Goal: Task Accomplishment & Management: Use online tool/utility

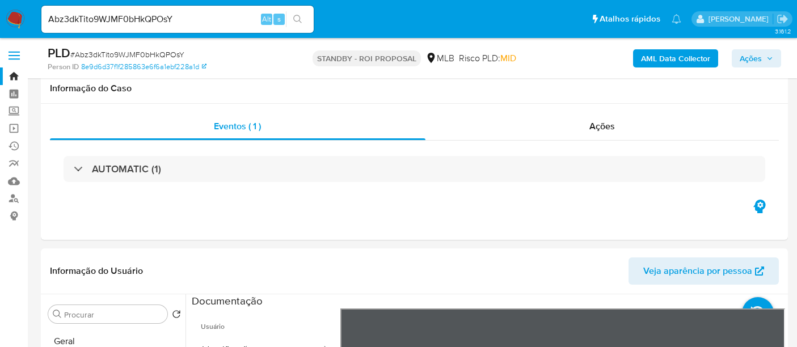
select select "10"
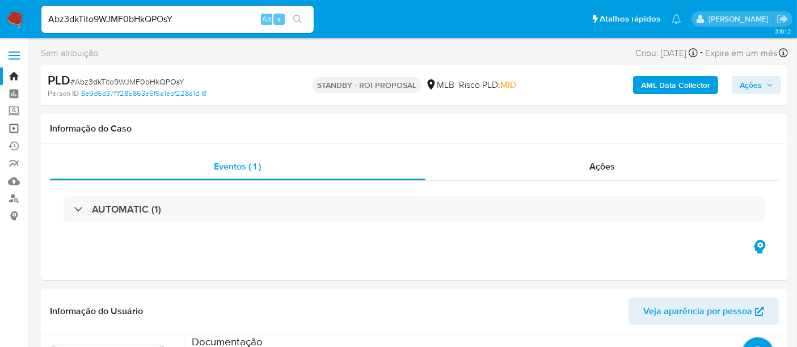
click at [10, 124] on link "Operações em massa" at bounding box center [67, 129] width 135 height 18
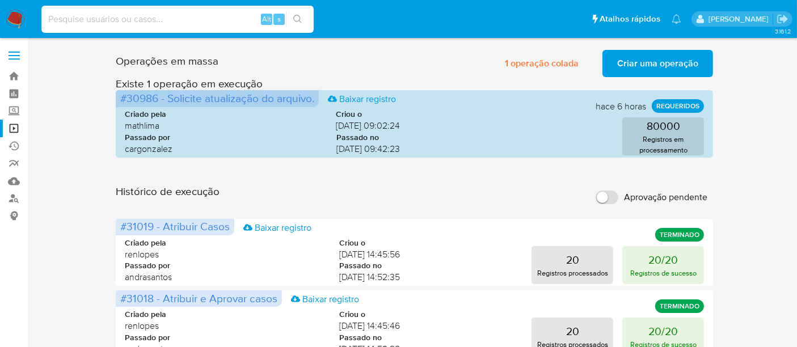
click at [155, 16] on input at bounding box center [177, 19] width 272 height 15
paste input "mx2IBvDxB64uRiM4un5uahsV"
type input "mx2IBvDxB64uRiM4un5uahsV"
click at [296, 16] on icon "search-icon" at bounding box center [297, 19] width 9 height 9
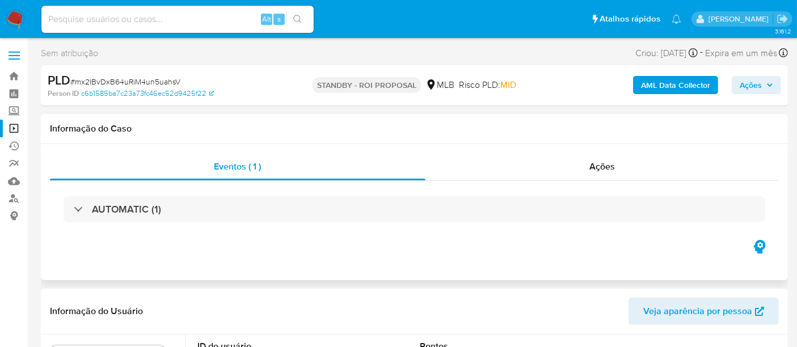
select select "10"
click at [117, 22] on input at bounding box center [177, 19] width 272 height 15
paste input "mx2IBvDxB64uRiM4un5uahsV"
click at [300, 17] on icon "search-icon" at bounding box center [297, 19] width 9 height 9
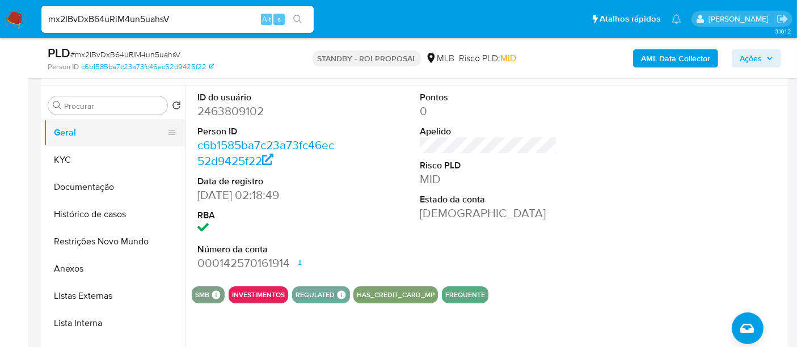
scroll to position [189, 0]
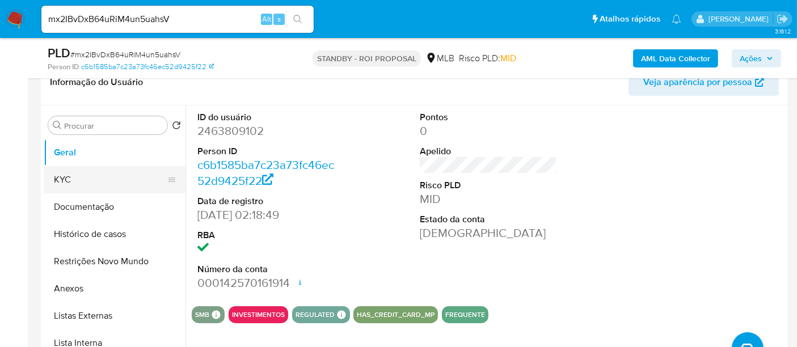
click at [75, 175] on button "KYC" at bounding box center [110, 179] width 133 height 27
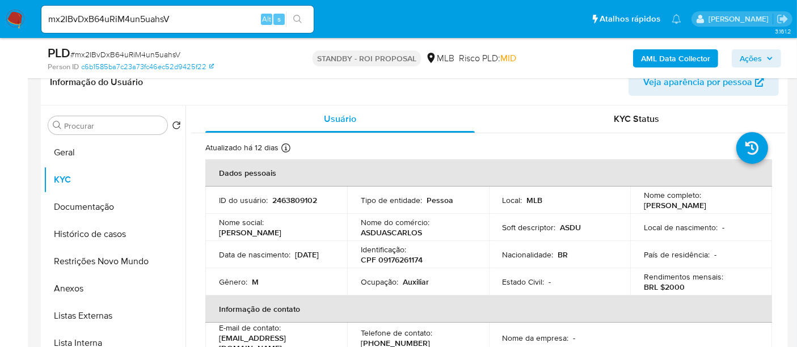
drag, startPoint x: 258, startPoint y: 262, endPoint x: 269, endPoint y: 262, distance: 11.9
click at [269, 260] on div "Data de nascimento : 13/03/2006" at bounding box center [276, 255] width 115 height 10
copy p "13/03/2006"
click at [78, 153] on button "Geral" at bounding box center [110, 152] width 133 height 27
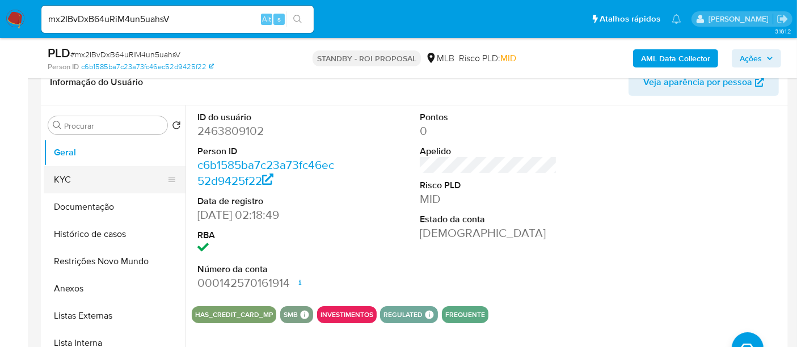
click at [70, 171] on button "KYC" at bounding box center [110, 179] width 133 height 27
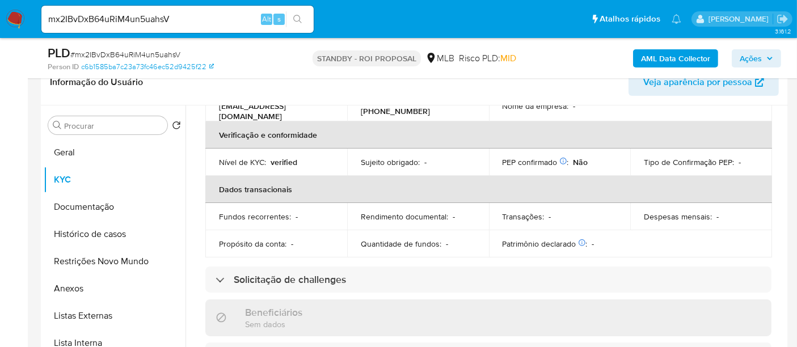
scroll to position [252, 0]
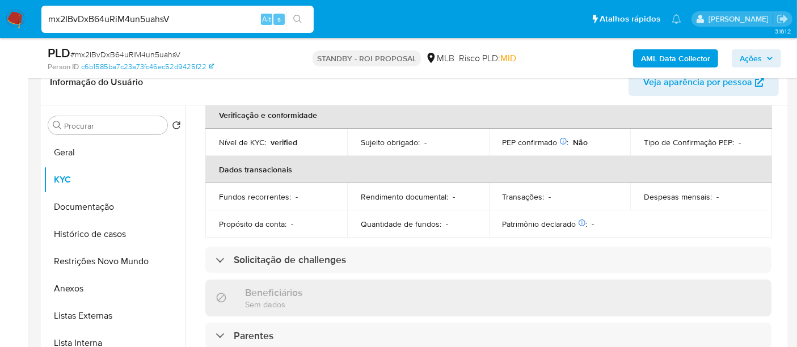
drag, startPoint x: 180, startPoint y: 18, endPoint x: 0, endPoint y: -23, distance: 185.0
paste input "LPKnDf8L0UCHylcveMpsUiXx"
type input "LPKnDf8L0UCHylcveMpsUiXx"
click at [298, 15] on icon "search-icon" at bounding box center [297, 19] width 9 height 9
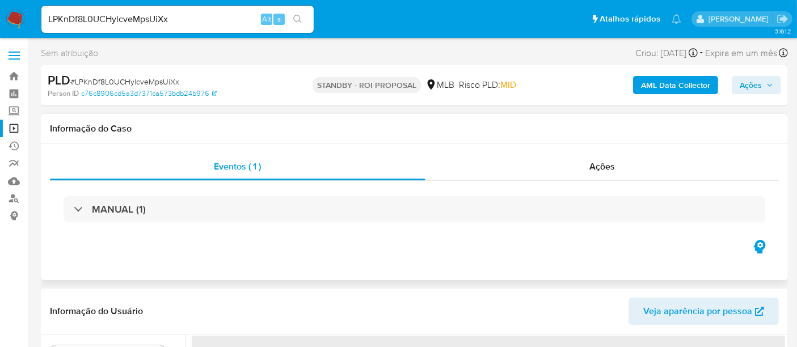
select select "10"
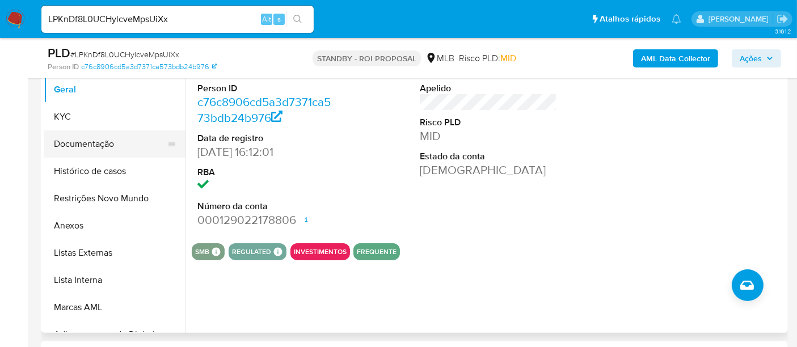
click at [83, 142] on button "Documentação" at bounding box center [110, 143] width 133 height 27
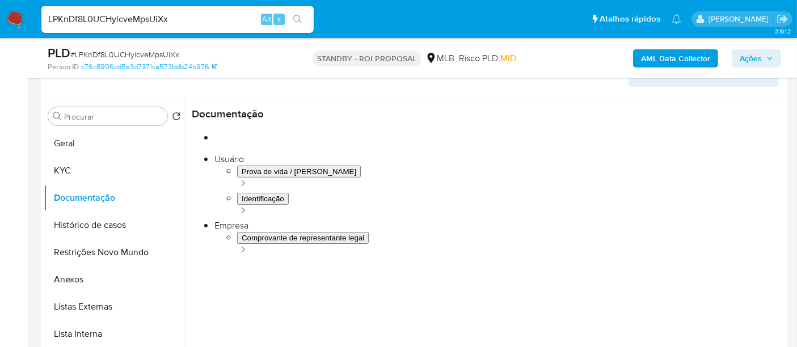
scroll to position [126, 0]
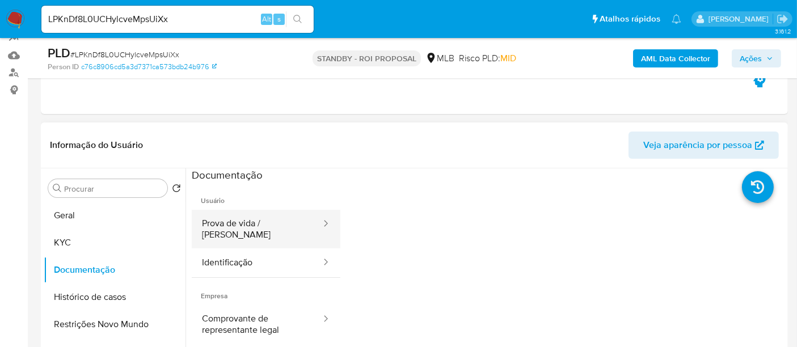
drag, startPoint x: 229, startPoint y: 224, endPoint x: 309, endPoint y: 224, distance: 80.0
click at [233, 224] on button "Prova de vida / [PERSON_NAME]" at bounding box center [257, 229] width 130 height 39
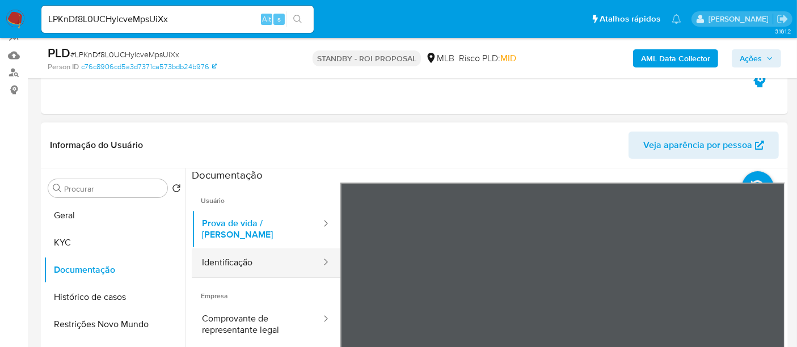
click at [227, 250] on button "Identificação" at bounding box center [257, 262] width 130 height 29
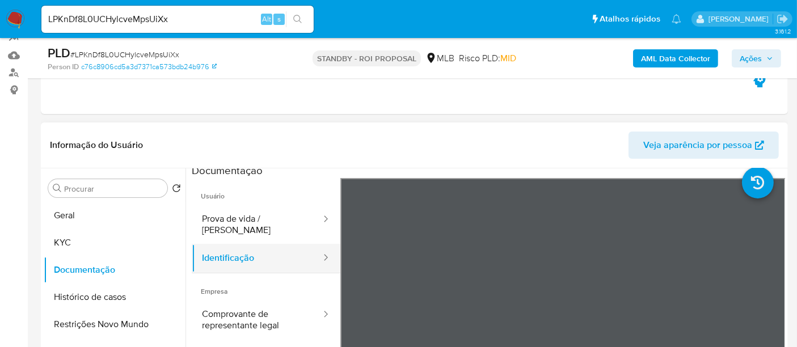
scroll to position [0, 0]
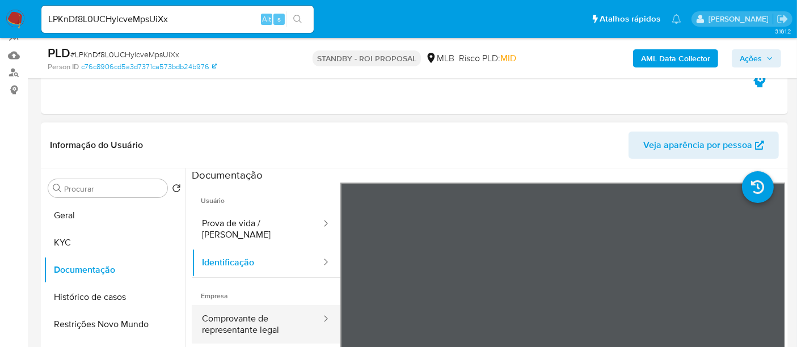
drag, startPoint x: 237, startPoint y: 317, endPoint x: 284, endPoint y: 322, distance: 47.9
click at [238, 318] on button "Comprovante de representante legal" at bounding box center [257, 324] width 130 height 39
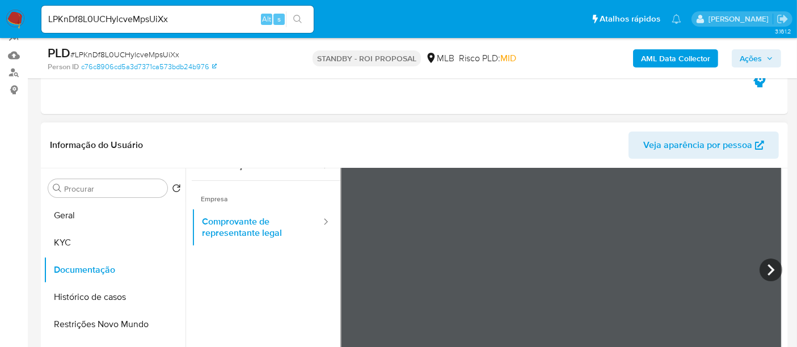
scroll to position [99, 0]
click at [768, 263] on icon at bounding box center [771, 268] width 23 height 23
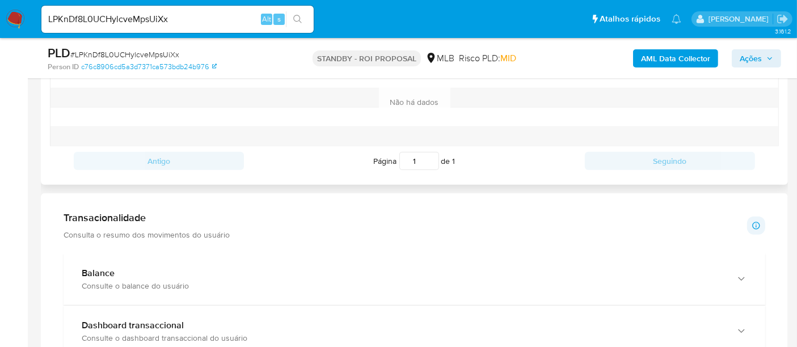
scroll to position [504, 0]
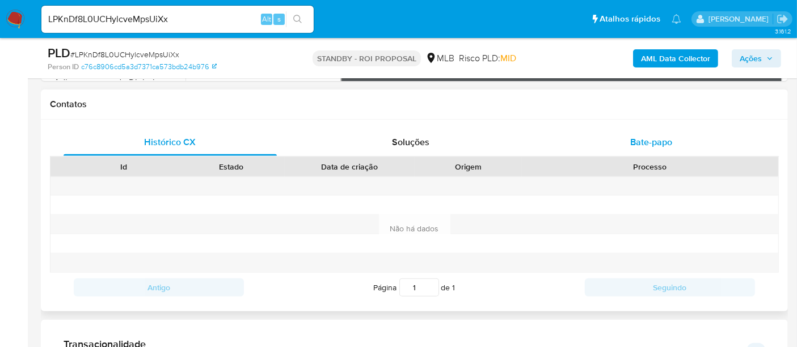
click at [652, 140] on span "Bate-papo" at bounding box center [651, 142] width 42 height 13
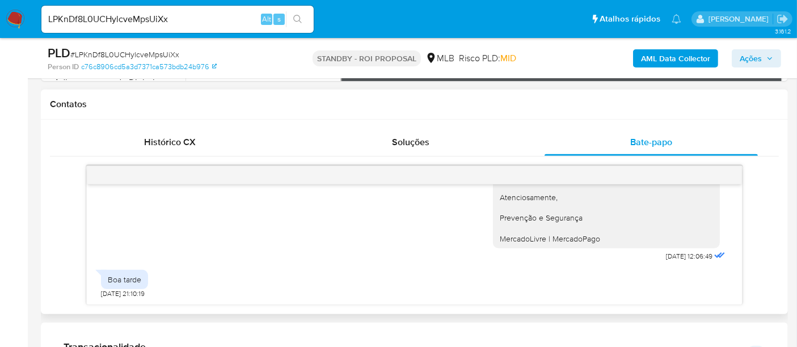
scroll to position [278, 0]
drag, startPoint x: 166, startPoint y: 19, endPoint x: 0, endPoint y: 17, distance: 165.7
click at [0, 17] on nav "Pausado Ver notificaciones LPKnDf8L0UCHylcveMpsUiXx Alt s Atalhos rápidos Presi…" at bounding box center [398, 19] width 797 height 38
paste input "SmAVocFRcIc115JCDlJyaq83"
type input "SmAVocFRcIc115JCDlJyaq83"
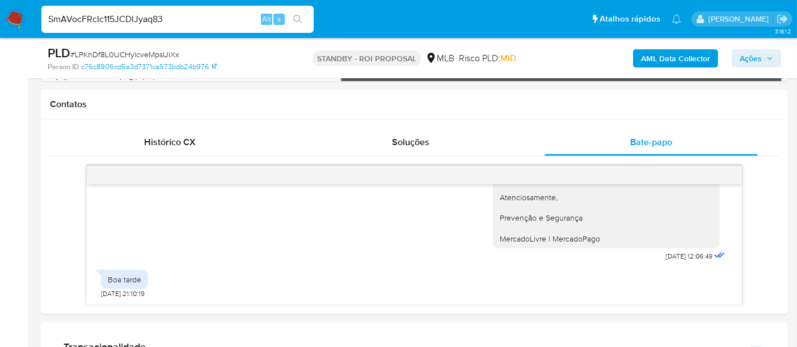
click at [298, 14] on button "search-icon" at bounding box center [297, 19] width 23 height 16
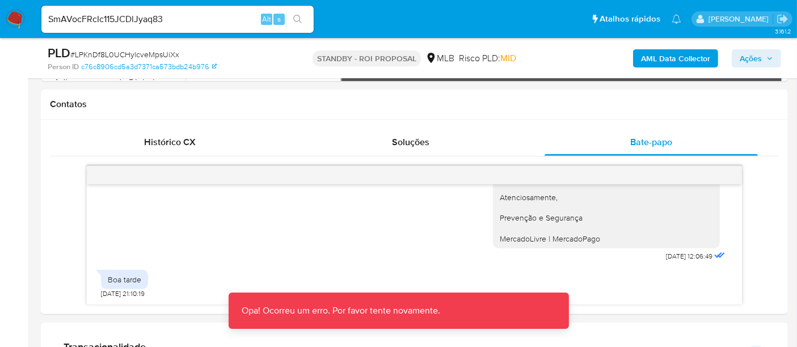
click at [19, 15] on img at bounding box center [15, 19] width 19 height 19
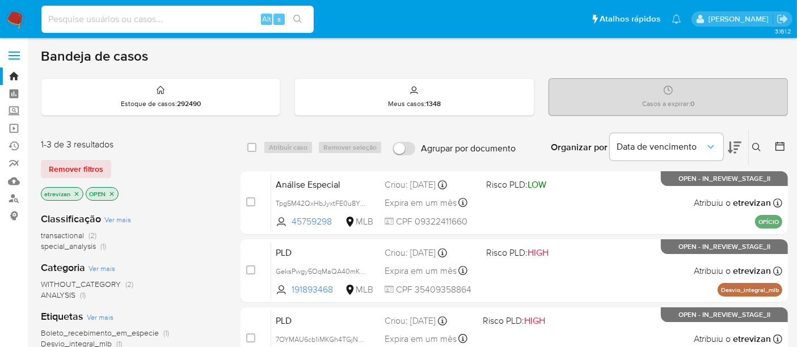
click at [117, 18] on input at bounding box center [177, 19] width 272 height 15
paste input "SmAVocFRcIc115JCDlJyaq83"
type input "SmAVocFRcIc115JCDlJyaq83"
click at [298, 17] on icon "search-icon" at bounding box center [297, 19] width 9 height 9
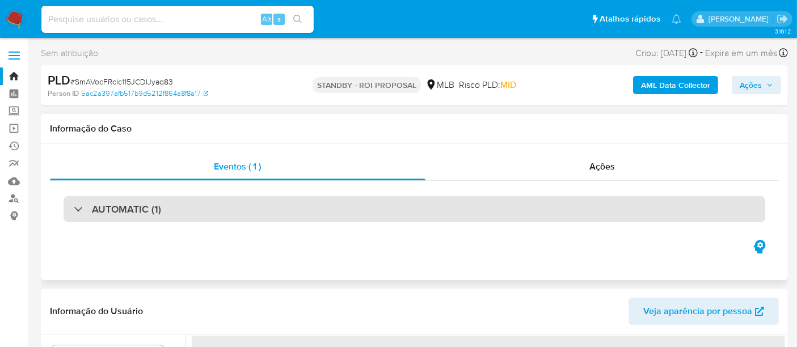
select select "10"
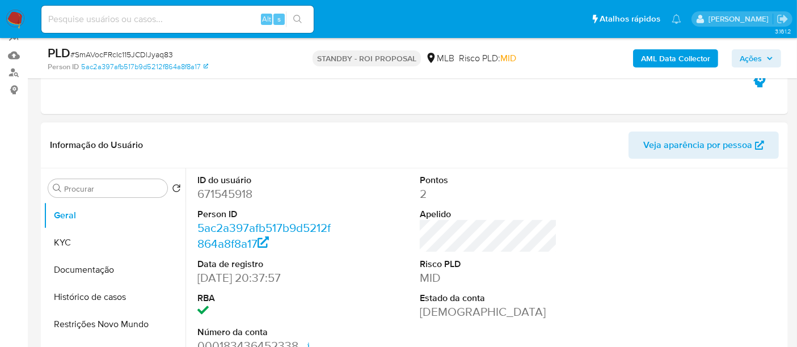
scroll to position [189, 0]
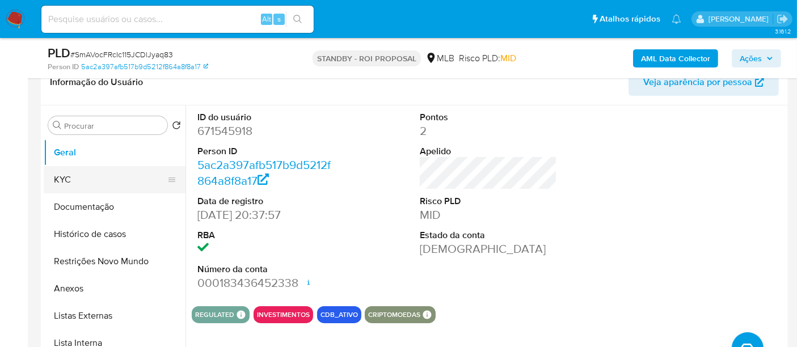
click at [68, 176] on button "KYC" at bounding box center [110, 179] width 133 height 27
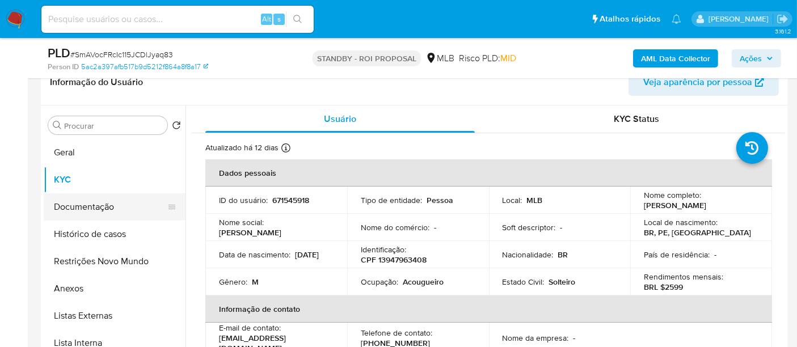
click at [74, 202] on button "Documentação" at bounding box center [110, 206] width 133 height 27
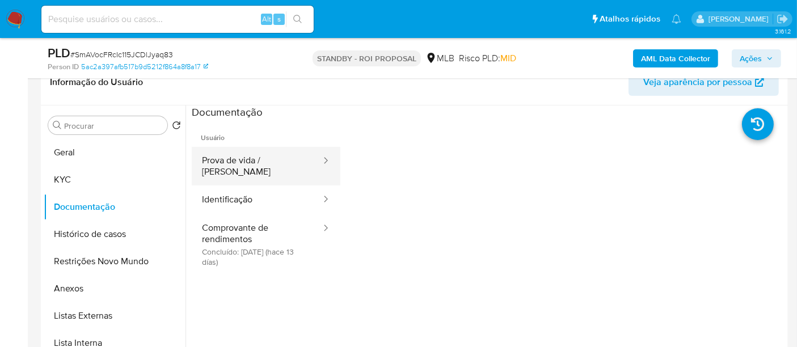
click at [251, 158] on button "Prova de vida / [PERSON_NAME]" at bounding box center [257, 166] width 130 height 39
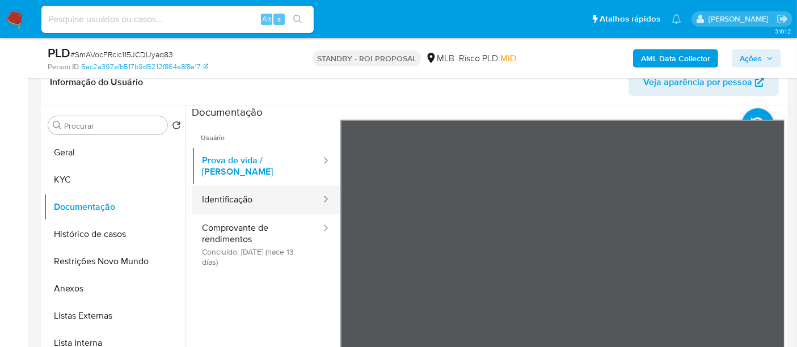
click at [229, 188] on button "Identificação" at bounding box center [257, 200] width 130 height 29
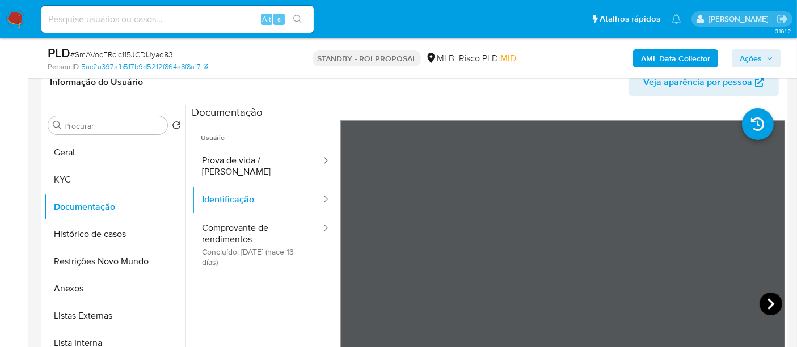
click at [762, 299] on icon at bounding box center [771, 304] width 23 height 23
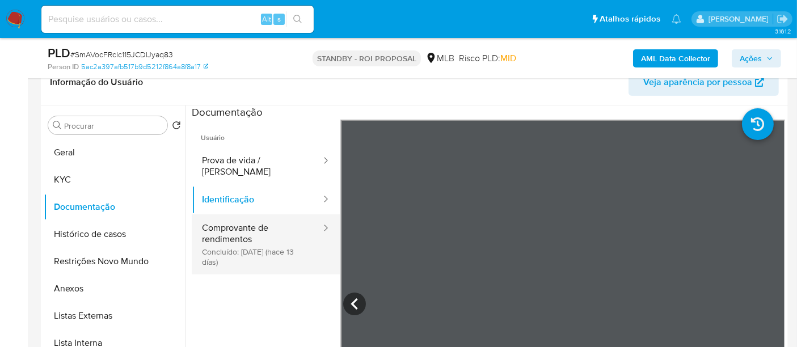
click at [232, 216] on button "Comprovante de rendimentos Concluído: 17/09/2025 (hace 13 días)" at bounding box center [257, 244] width 130 height 60
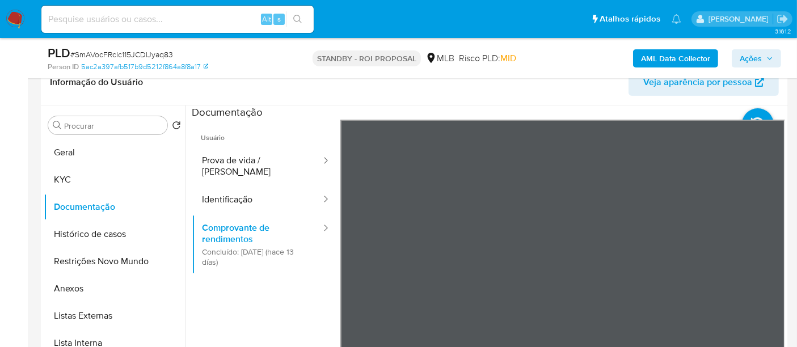
click at [175, 23] on input at bounding box center [177, 19] width 272 height 15
paste input "yW7eKLhxDEo0KyEY7BRqhxwR"
type input "yW7eKLhxDEo0KyEY7BRqhxwR"
click at [297, 18] on icon "search-icon" at bounding box center [297, 19] width 9 height 9
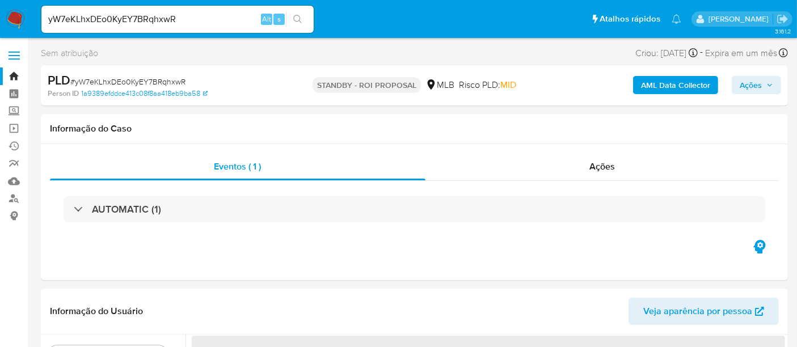
select select "10"
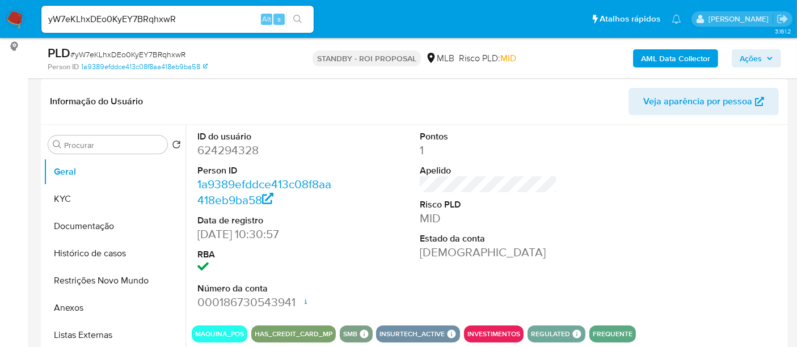
scroll to position [189, 0]
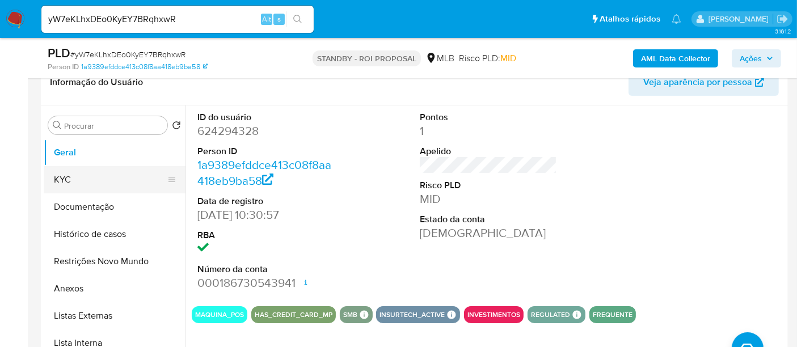
click at [71, 179] on button "KYC" at bounding box center [110, 179] width 133 height 27
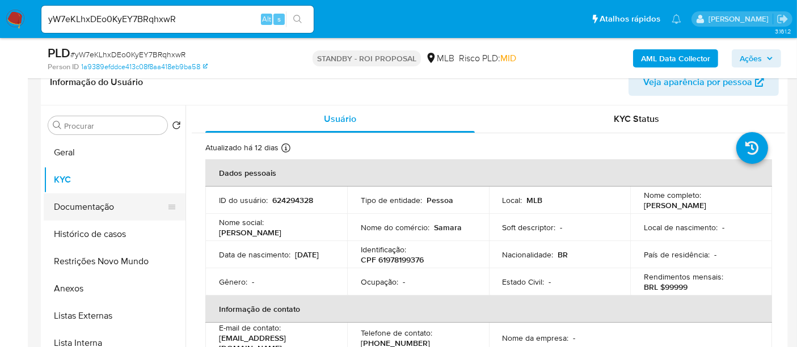
click at [98, 206] on button "Documentação" at bounding box center [110, 206] width 133 height 27
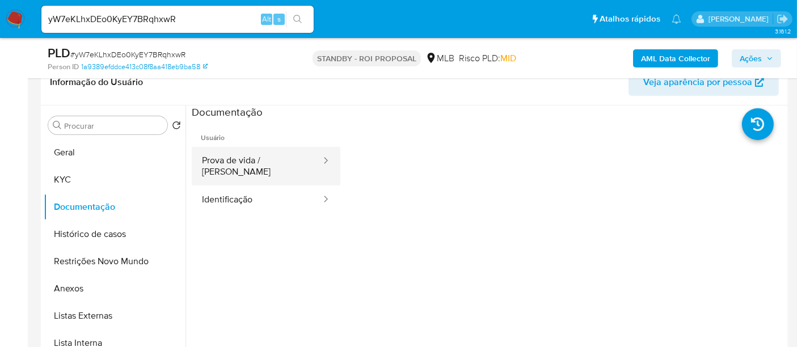
click at [261, 153] on button "Prova de vida / [PERSON_NAME]" at bounding box center [257, 166] width 130 height 39
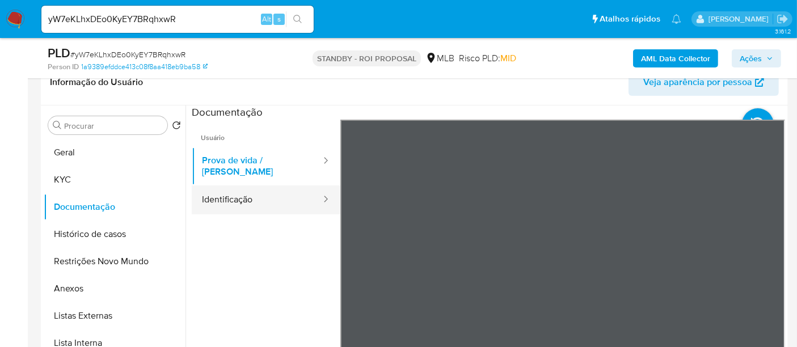
click at [254, 189] on button "Identificação" at bounding box center [257, 200] width 130 height 29
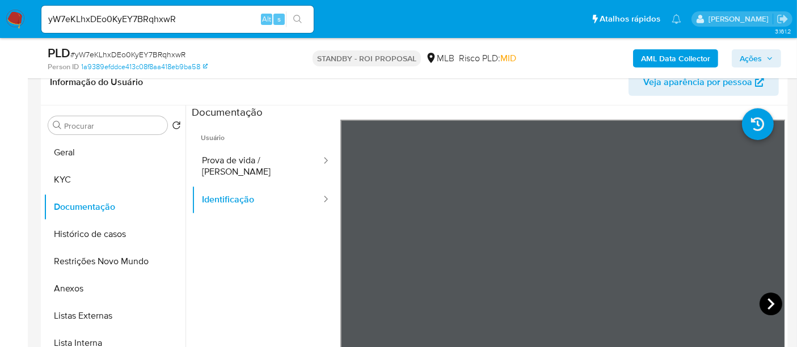
click at [768, 304] on icon at bounding box center [771, 303] width 7 height 11
drag, startPoint x: 205, startPoint y: 20, endPoint x: 0, endPoint y: 25, distance: 204.9
click at [0, 25] on nav "Pausado Ver notificaciones yW7eKLhxDEo0KyEY7BRqhxwR Alt s Atalhos rápidos Presi…" at bounding box center [398, 19] width 797 height 38
paste input "IjzzPUSkIm97nsU1T5b7LWpc"
type input "IjzzPUSkIm97nsU1T5b7LWpc"
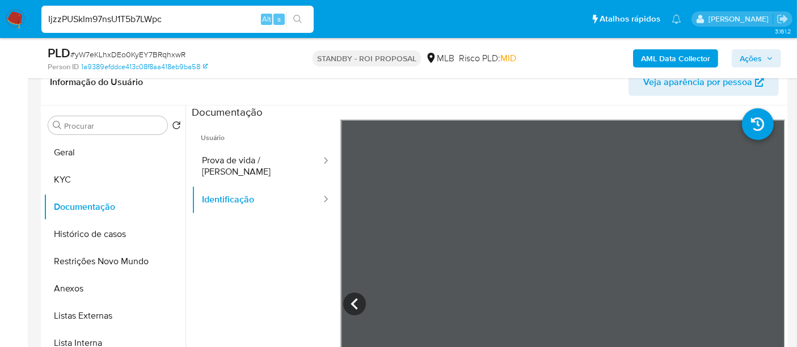
click at [299, 17] on icon "search-icon" at bounding box center [297, 19] width 9 height 9
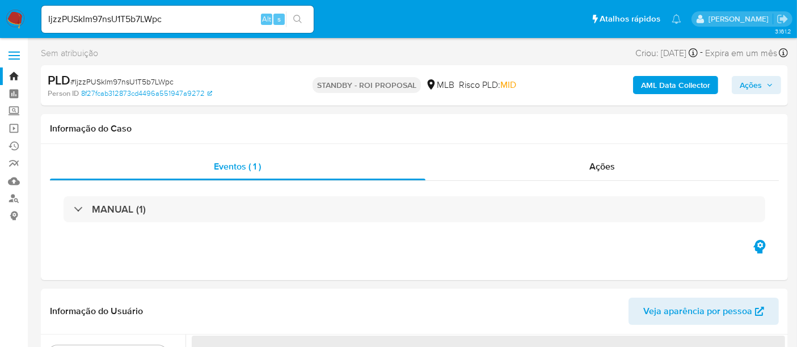
select select "10"
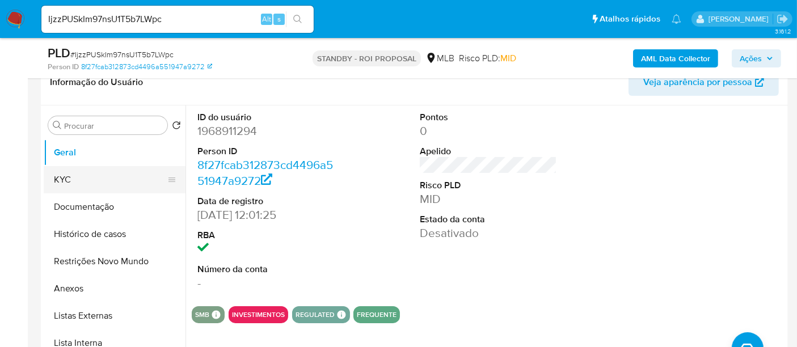
click at [75, 180] on button "KYC" at bounding box center [110, 179] width 133 height 27
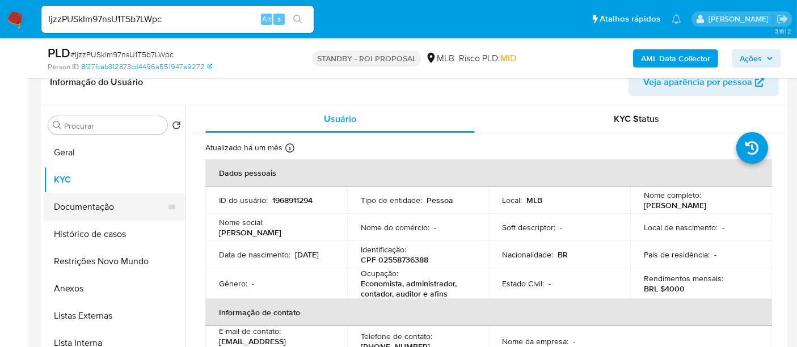
click at [89, 204] on button "Documentação" at bounding box center [110, 206] width 133 height 27
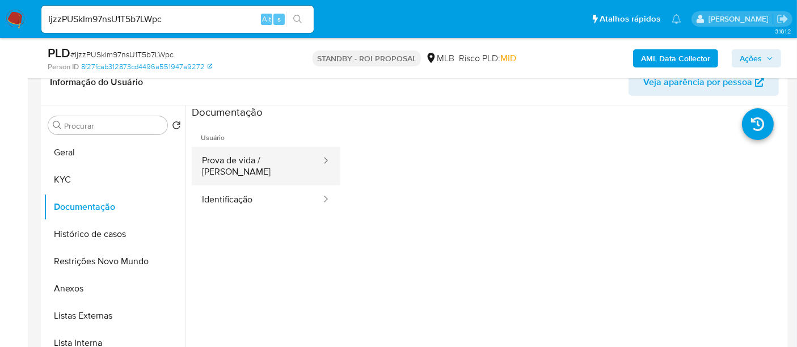
click at [254, 162] on button "Prova de vida / Selfie" at bounding box center [257, 166] width 130 height 39
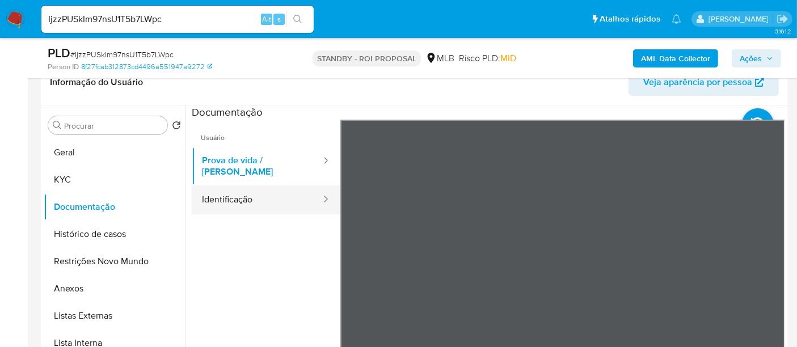
click at [243, 187] on button "Identificação" at bounding box center [257, 200] width 130 height 29
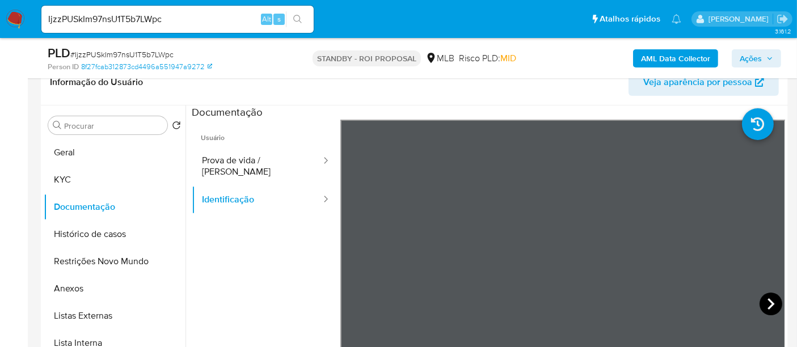
click at [765, 303] on icon at bounding box center [771, 304] width 23 height 23
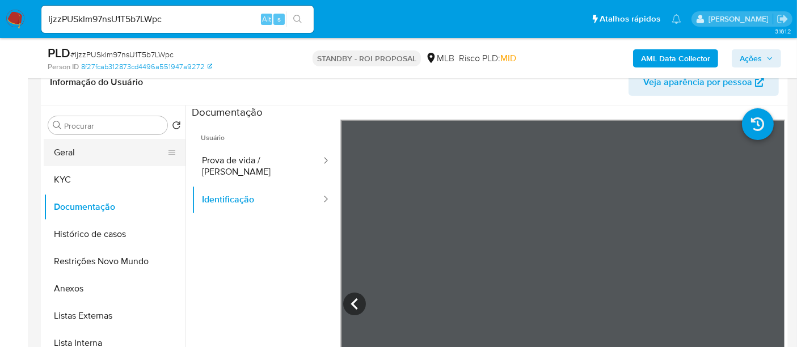
click at [70, 151] on button "Geral" at bounding box center [110, 152] width 133 height 27
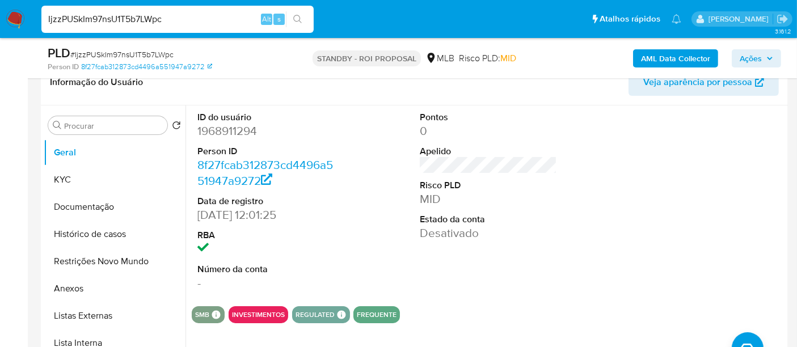
drag, startPoint x: 183, startPoint y: 15, endPoint x: 0, endPoint y: 0, distance: 183.8
click at [0, 0] on nav "Pausado Ver notificaciones IjzzPUSkIm97nsU1T5b7LWpc Alt s Atalhos rápidos Presi…" at bounding box center [398, 19] width 797 height 38
paste input "iz8sLN05FpIYSHg8Xz0k57T8"
type input "iz8sLN05FpIYSHg8Xz0k57T8"
click at [296, 18] on icon "search-icon" at bounding box center [297, 19] width 9 height 9
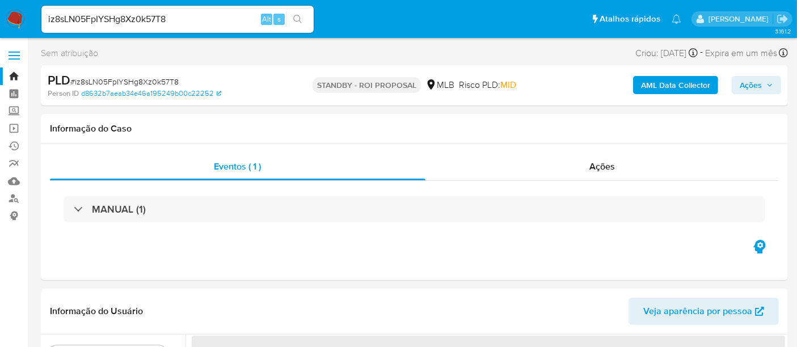
select select "10"
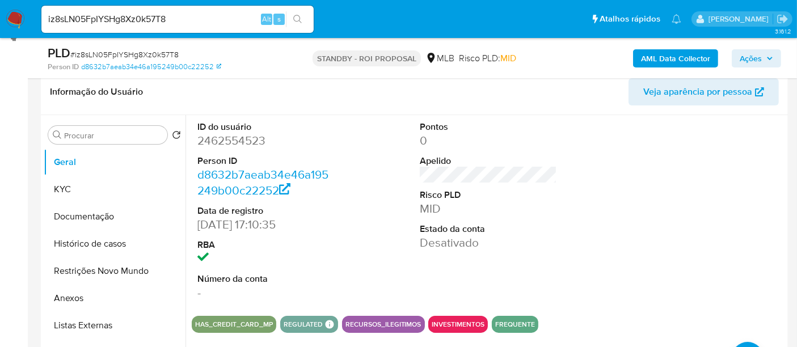
scroll to position [189, 0]
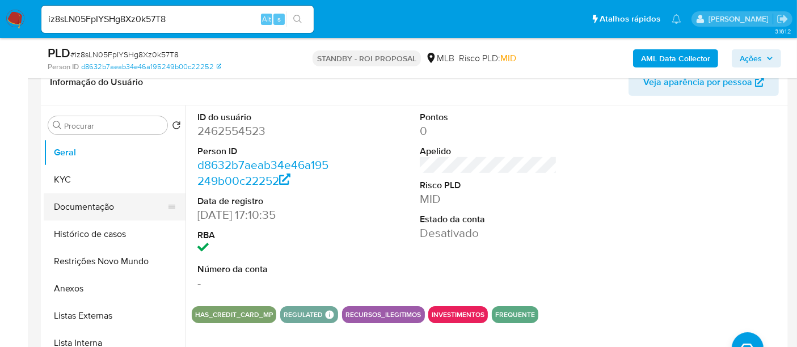
click at [95, 205] on button "Documentação" at bounding box center [110, 206] width 133 height 27
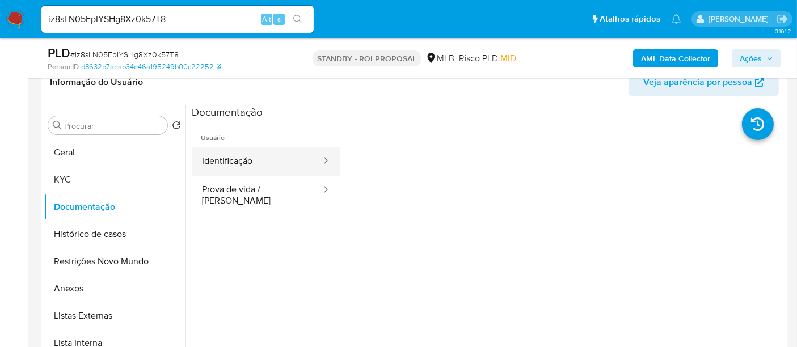
drag, startPoint x: 254, startPoint y: 159, endPoint x: 262, endPoint y: 159, distance: 8.5
click at [254, 158] on button "Identificação" at bounding box center [257, 161] width 130 height 29
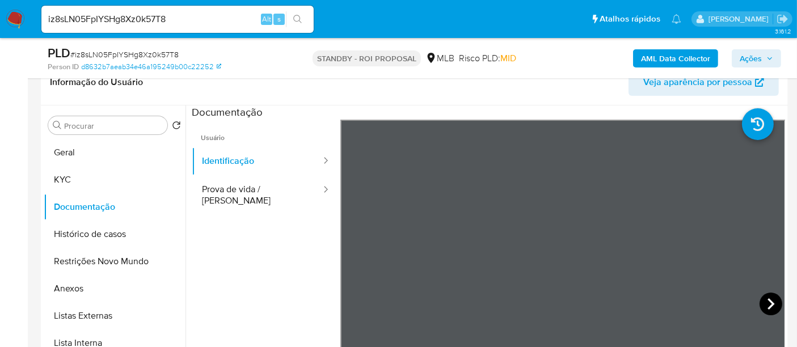
click at [762, 302] on icon at bounding box center [771, 304] width 23 height 23
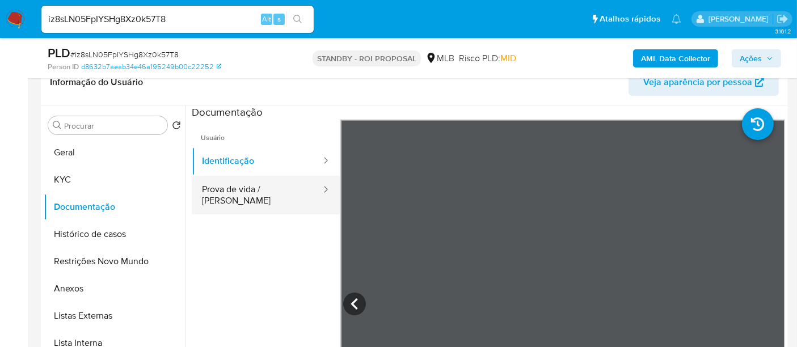
click at [231, 192] on button "Prova de vida / Selfie" at bounding box center [257, 195] width 130 height 39
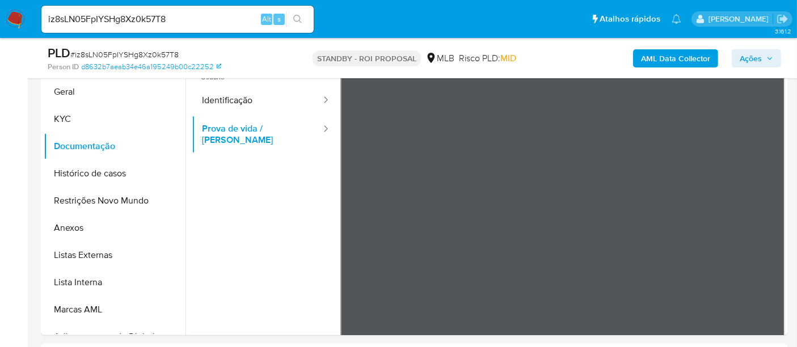
scroll to position [252, 0]
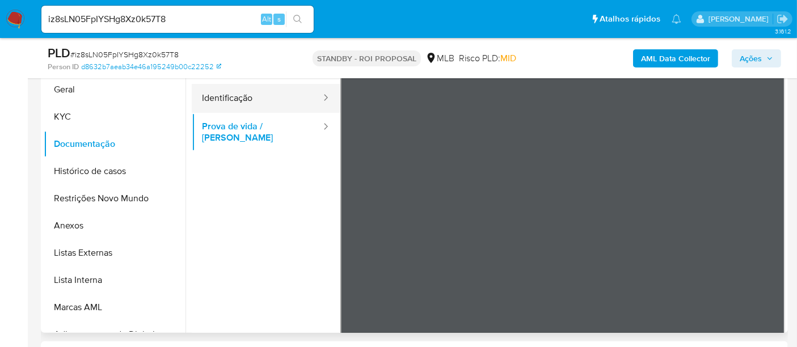
click at [220, 103] on button "Identificação" at bounding box center [257, 98] width 130 height 29
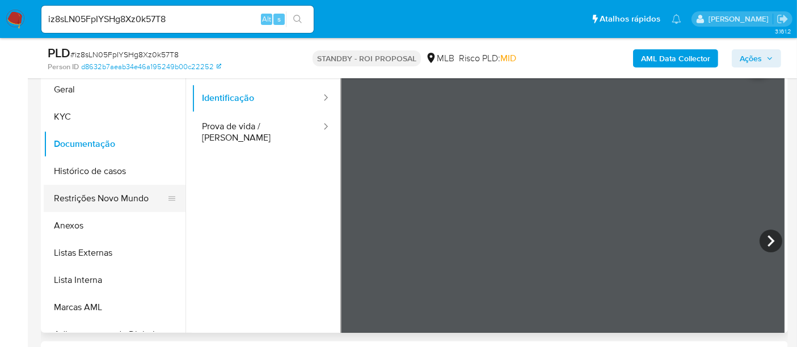
click at [88, 199] on button "Restrições Novo Mundo" at bounding box center [110, 198] width 133 height 27
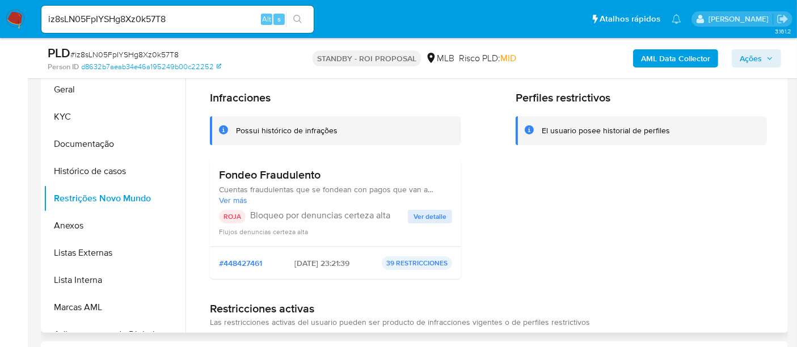
click at [425, 214] on span "Ver detalle" at bounding box center [430, 216] width 33 height 11
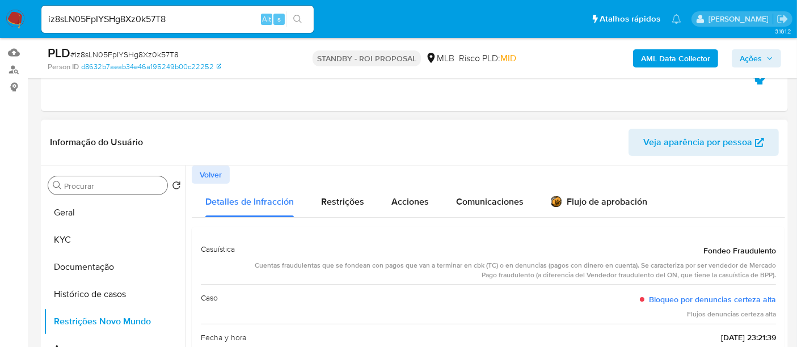
scroll to position [126, 0]
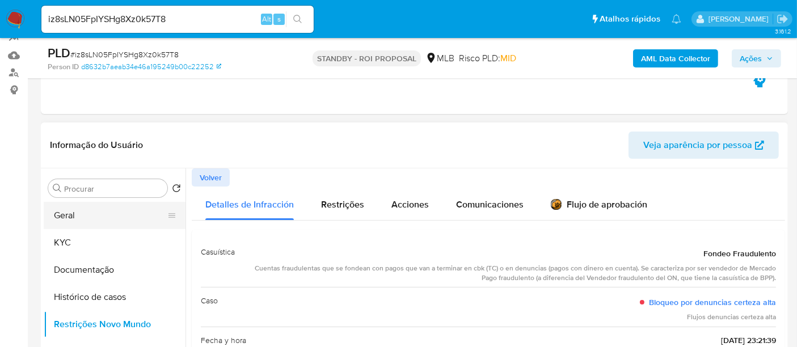
drag, startPoint x: 65, startPoint y: 215, endPoint x: 82, endPoint y: 216, distance: 17.6
click at [65, 215] on button "Geral" at bounding box center [110, 215] width 133 height 27
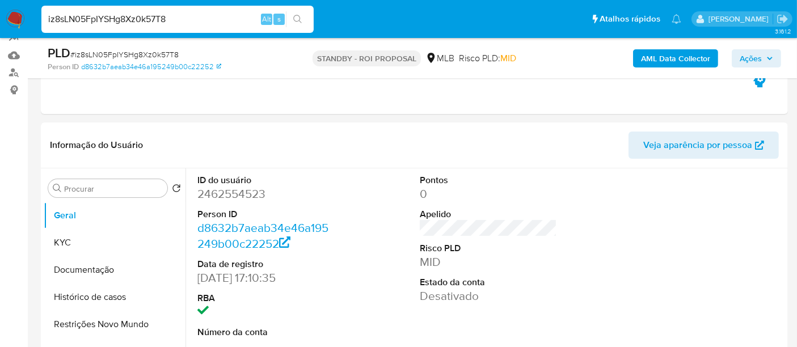
drag, startPoint x: 185, startPoint y: 22, endPoint x: 0, endPoint y: -1, distance: 186.4
paste input "6mJAly5yvbykFJFolWfRvpCF"
type input "6mJAly5yvbykFJFolWfRvpCF"
click at [298, 12] on button "search-icon" at bounding box center [297, 19] width 23 height 16
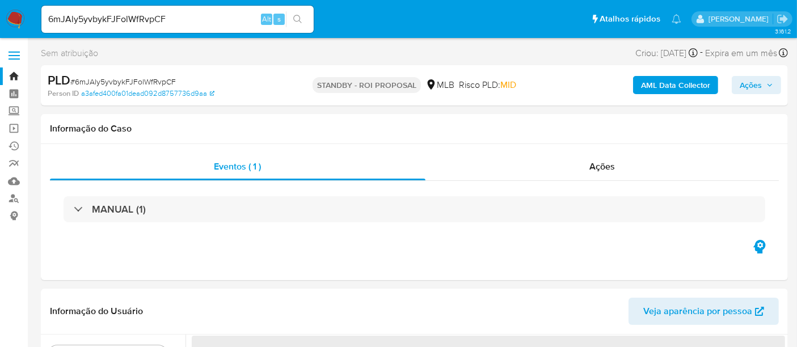
select select "10"
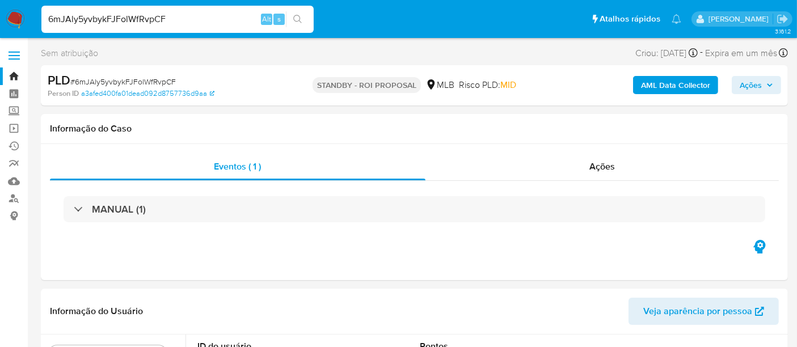
drag, startPoint x: 0, startPoint y: 7, endPoint x: 0, endPoint y: 1, distance: 6.8
click at [0, 1] on nav "Pausado Ver notificaciones 6mJAly5yvbykFJFolWfRvpCF Alt s Atalhos rápidos Presi…" at bounding box center [398, 19] width 797 height 38
click at [302, 15] on button "search-icon" at bounding box center [297, 19] width 23 height 16
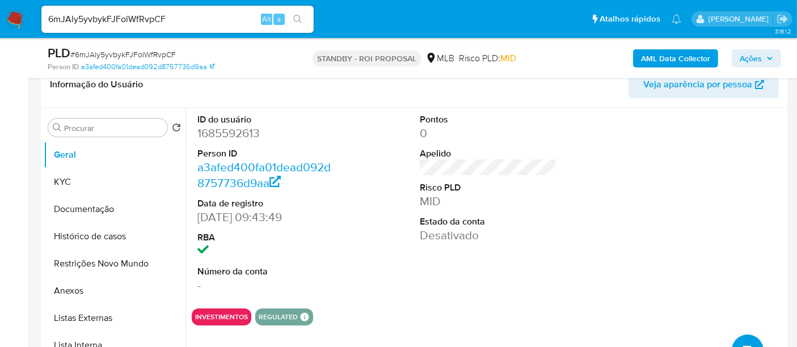
scroll to position [189, 0]
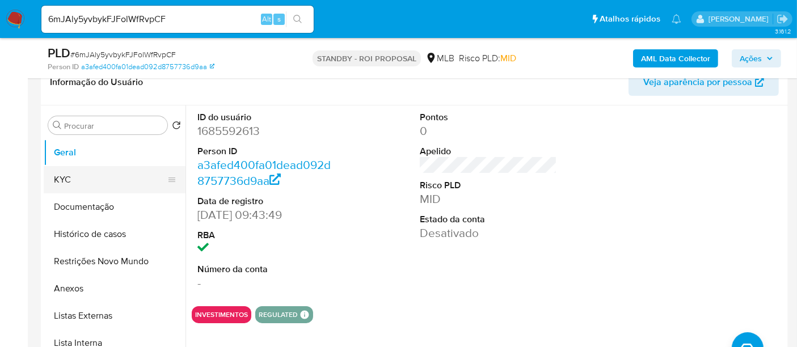
click at [71, 172] on button "KYC" at bounding box center [110, 179] width 133 height 27
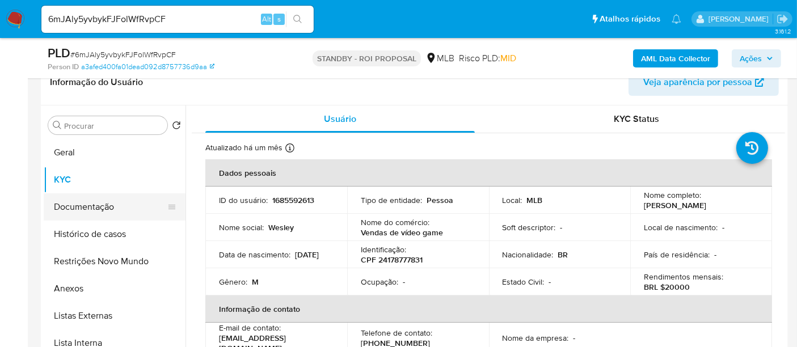
click at [92, 200] on button "Documentação" at bounding box center [110, 206] width 133 height 27
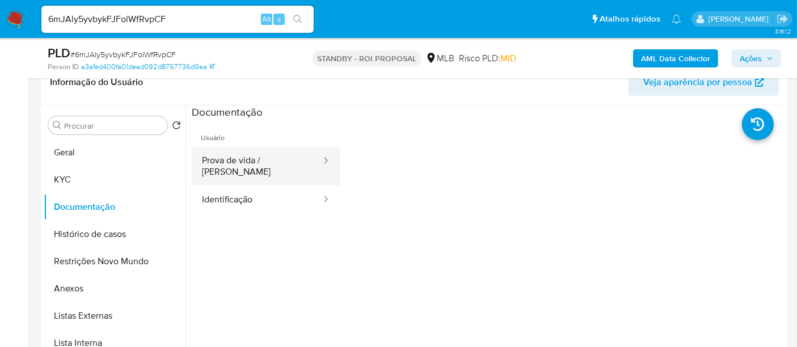
click at [247, 161] on button "Prova de vida / Selfie" at bounding box center [257, 166] width 130 height 39
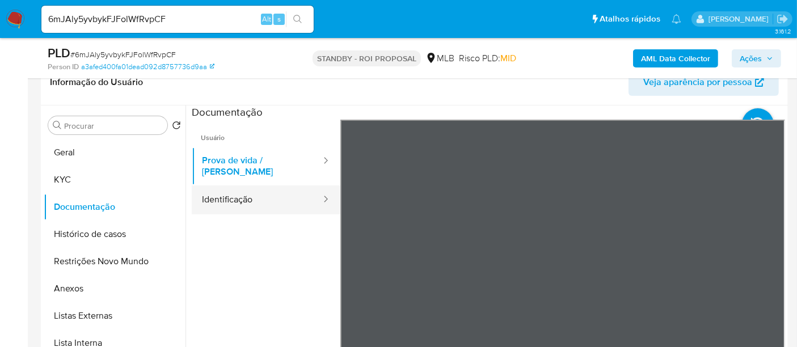
click at [214, 187] on button "Identificação" at bounding box center [257, 200] width 130 height 29
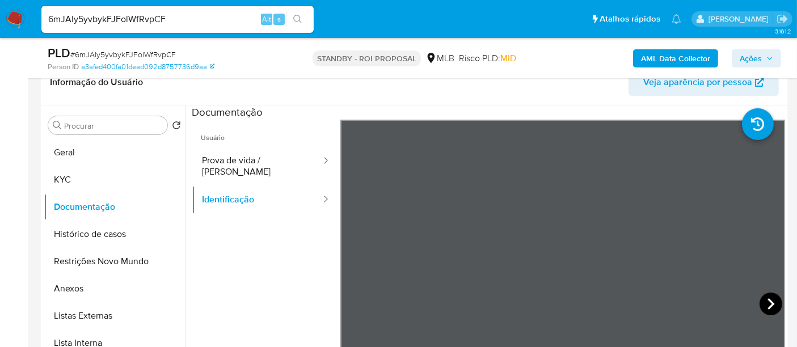
click at [765, 305] on icon at bounding box center [771, 304] width 23 height 23
click at [343, 299] on icon at bounding box center [354, 304] width 23 height 23
click at [95, 151] on button "Geral" at bounding box center [110, 152] width 133 height 27
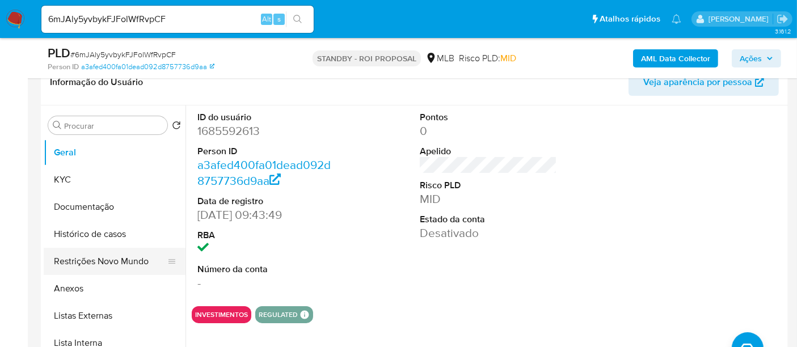
click at [78, 260] on button "Restrições Novo Mundo" at bounding box center [110, 261] width 133 height 27
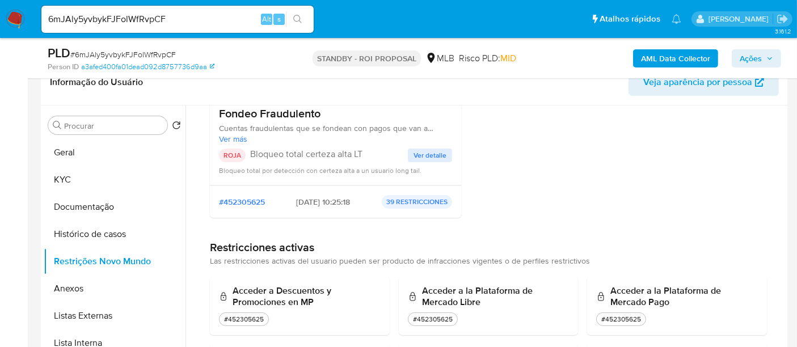
scroll to position [63, 0]
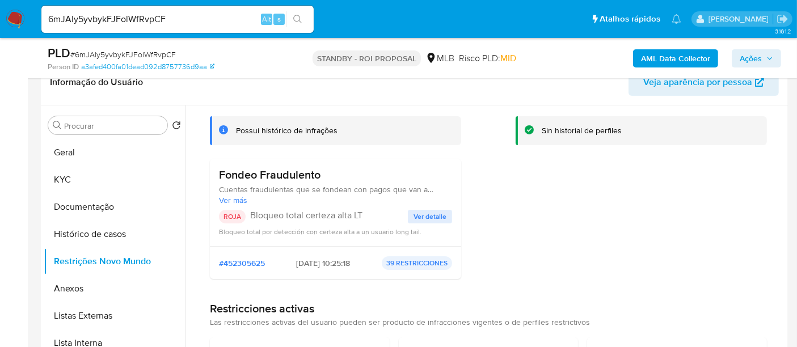
click at [428, 216] on span "Ver detalle" at bounding box center [430, 216] width 33 height 11
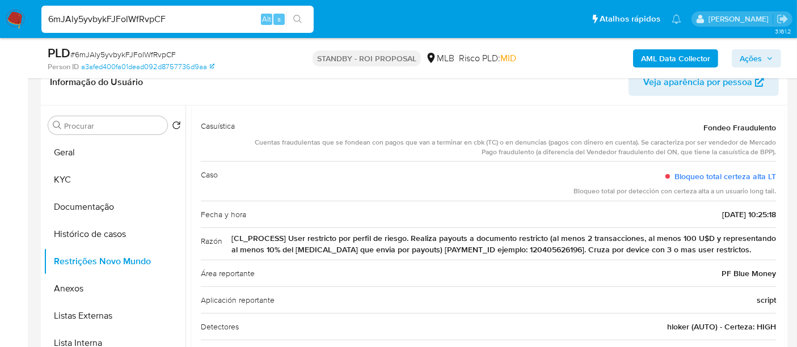
drag, startPoint x: 182, startPoint y: 15, endPoint x: 0, endPoint y: -7, distance: 182.9
paste input "jT0rvv4RBauyJ2hoUonmbqOc"
type input "jT0rvv4RBauyJ2hoUonmbqOc"
click at [296, 18] on icon "search-icon" at bounding box center [297, 19] width 9 height 9
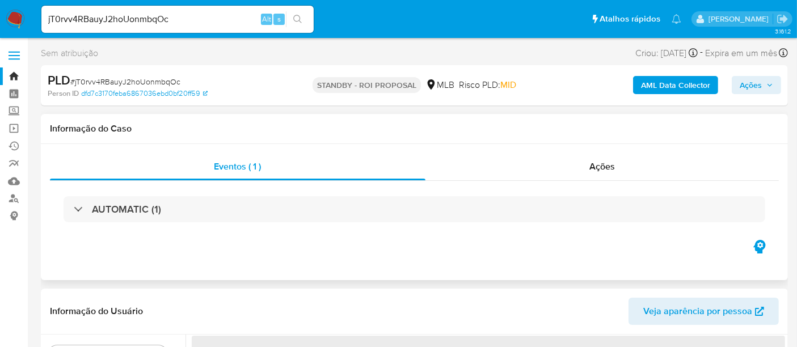
select select "10"
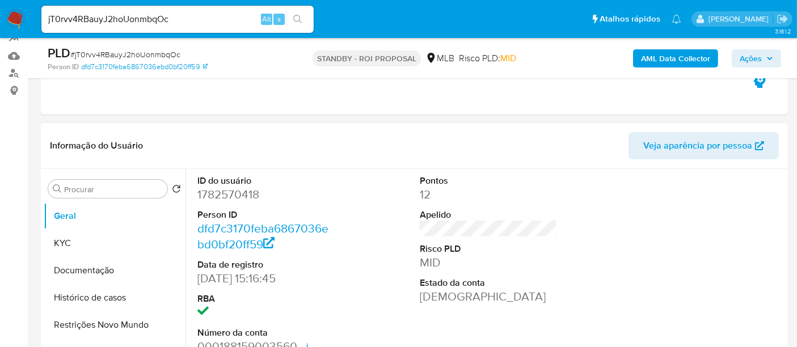
scroll to position [126, 0]
click at [59, 241] on button "KYC" at bounding box center [110, 242] width 133 height 27
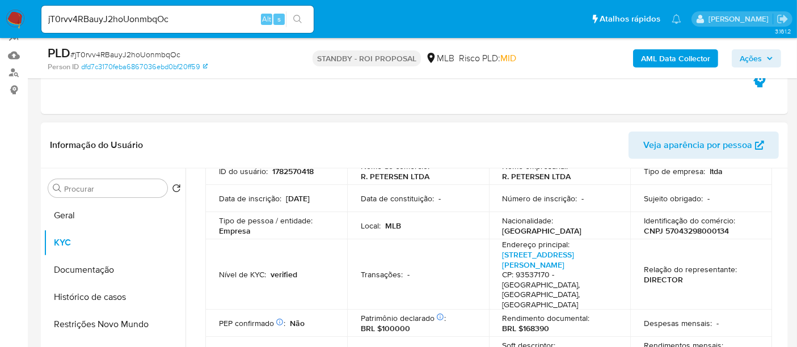
scroll to position [63, 0]
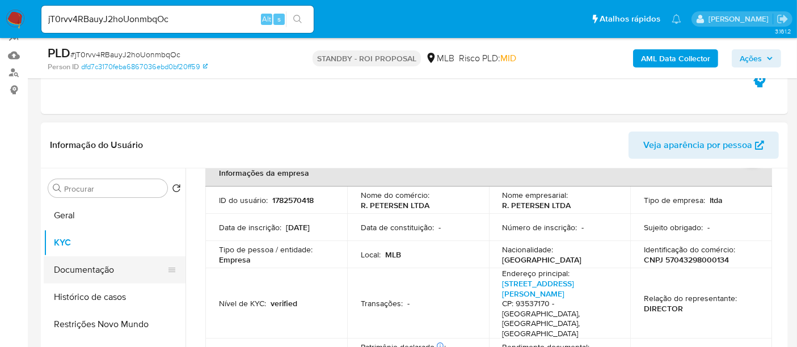
click at [90, 272] on button "Documentação" at bounding box center [110, 269] width 133 height 27
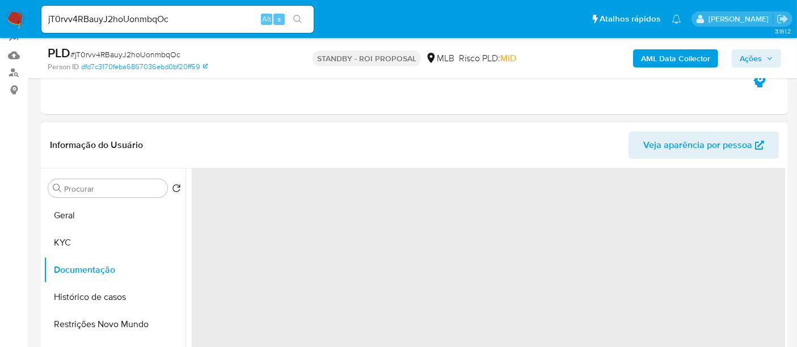
scroll to position [0, 0]
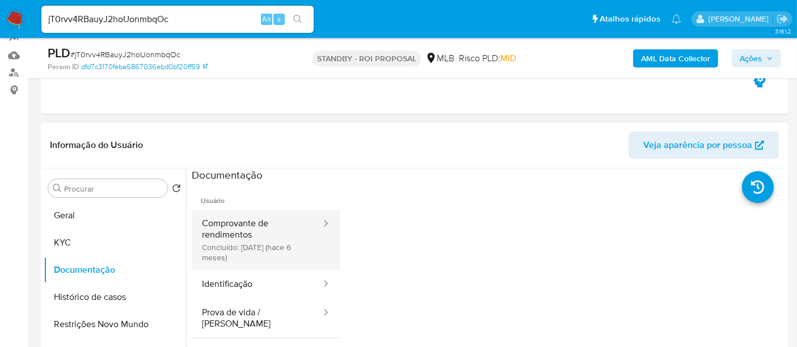
click at [254, 221] on button "Comprovante de rendimentos Concluído: 04/04/2025 (hace 6 meses)" at bounding box center [257, 240] width 130 height 60
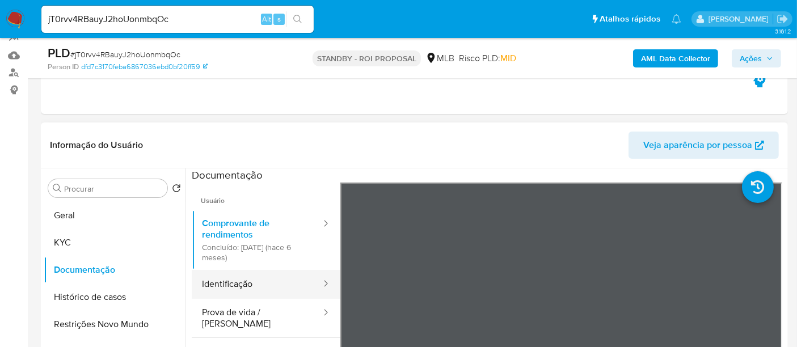
click at [264, 281] on button "Identificação" at bounding box center [257, 284] width 130 height 29
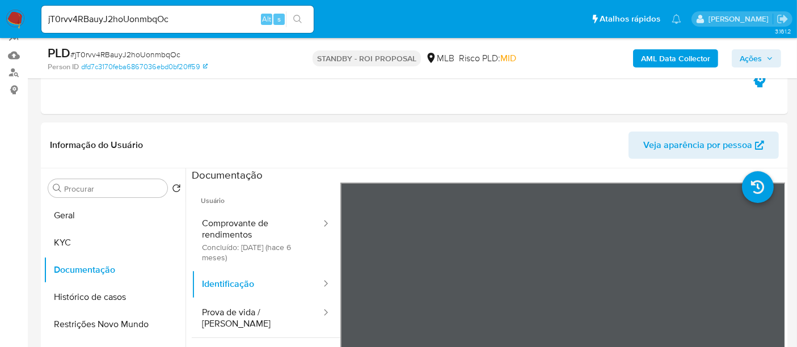
scroll to position [214, 0]
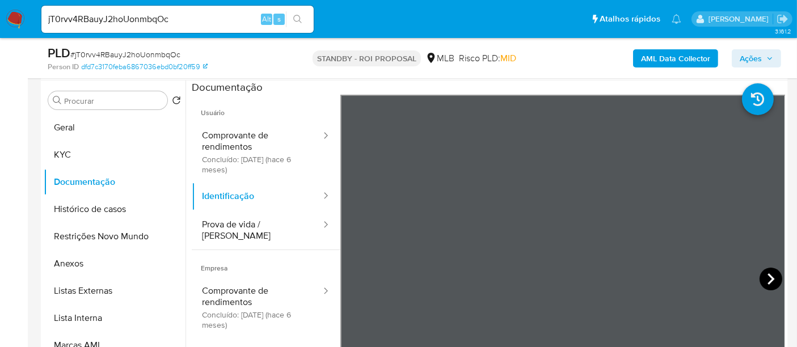
click at [768, 280] on icon at bounding box center [771, 278] width 7 height 11
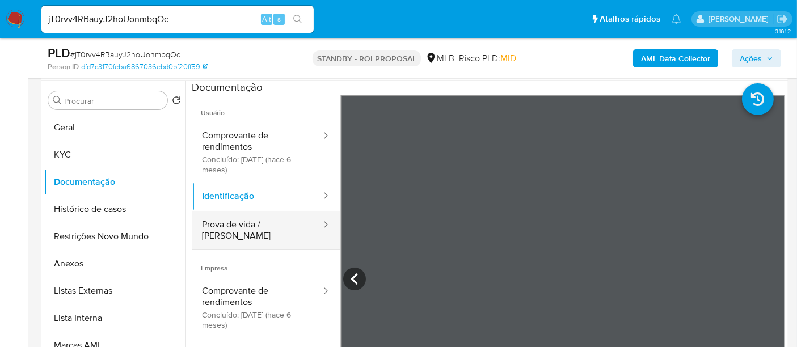
click at [235, 220] on button "Prova de vida / Selfie" at bounding box center [257, 230] width 130 height 39
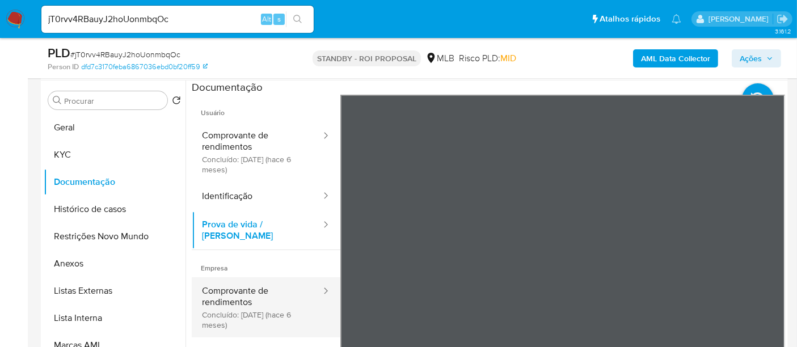
click at [245, 285] on button "Comprovante de rendimentos Concluído: 04/04/2025 (hace 6 meses)" at bounding box center [257, 307] width 130 height 60
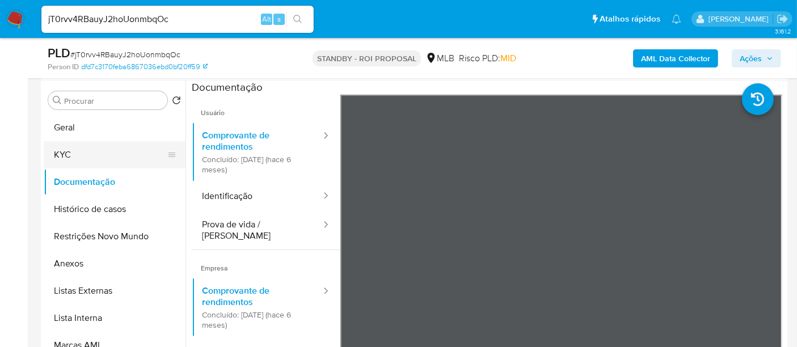
click at [64, 147] on button "KYC" at bounding box center [110, 154] width 133 height 27
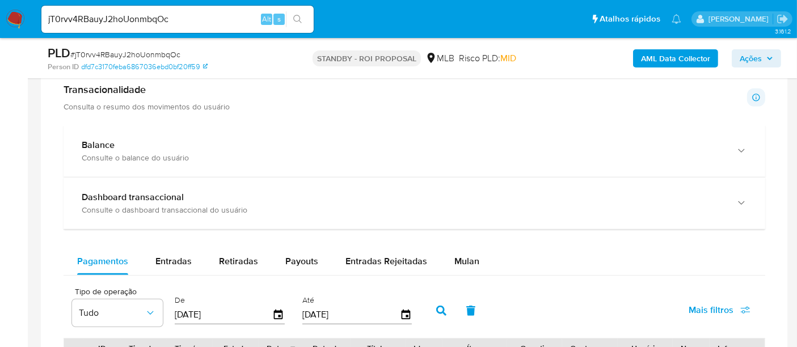
scroll to position [908, 0]
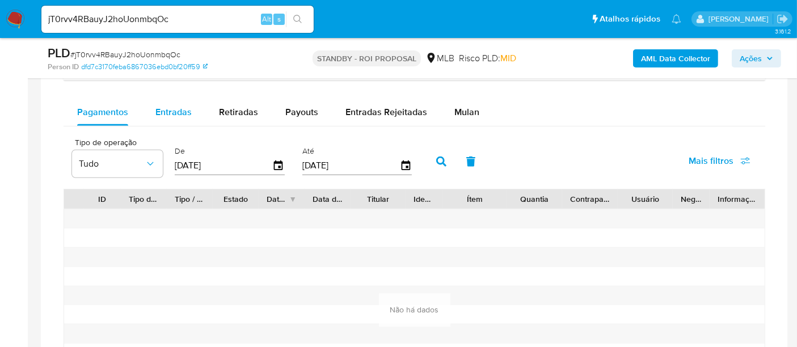
click at [173, 111] on span "Entradas" at bounding box center [173, 112] width 36 height 13
select select "10"
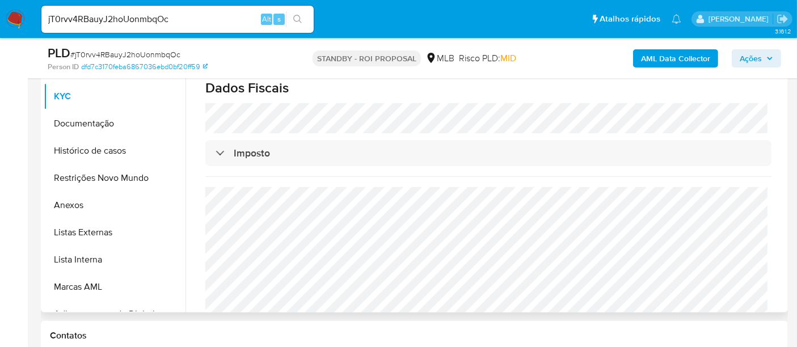
scroll to position [120, 0]
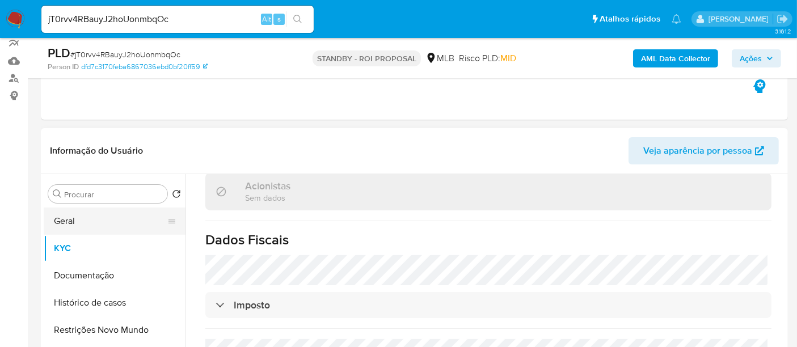
click at [66, 224] on button "Geral" at bounding box center [110, 221] width 133 height 27
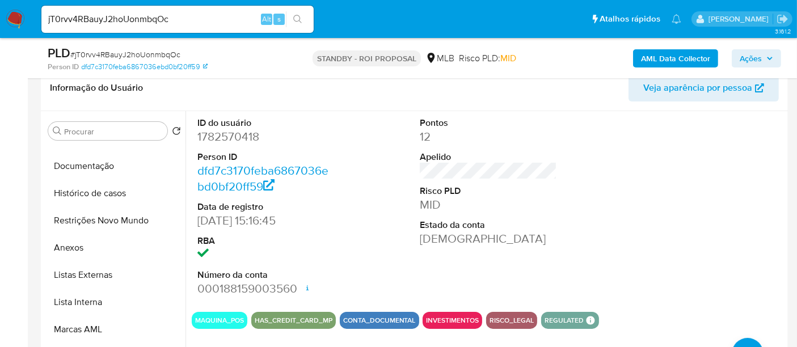
scroll to position [54, 0]
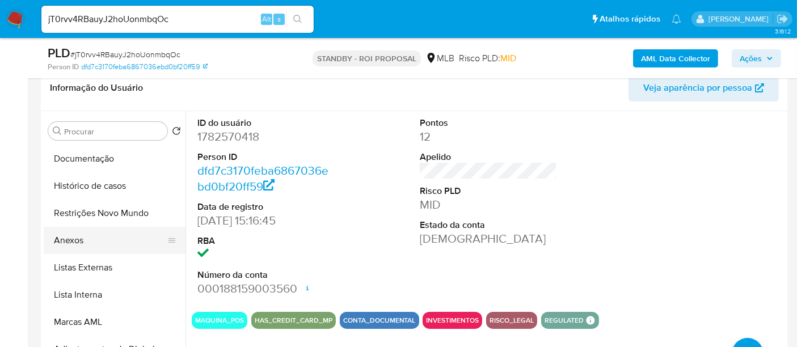
click at [63, 239] on button "Anexos" at bounding box center [110, 240] width 133 height 27
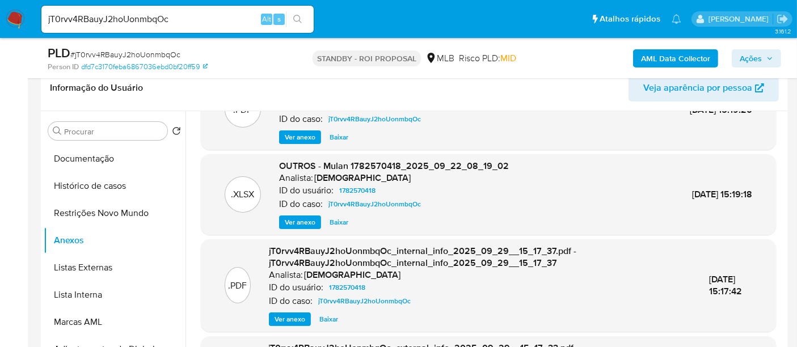
scroll to position [25, 0]
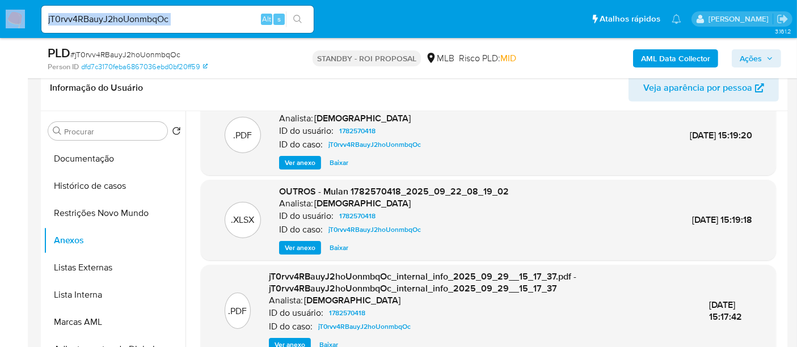
drag, startPoint x: 184, startPoint y: 11, endPoint x: 0, endPoint y: 15, distance: 184.4
click at [0, 15] on nav "Pausado Ver notificaciones jT0rvv4RBauyJ2hoUonmbqOc Alt s Atalhos rápidos Presi…" at bounding box center [398, 19] width 797 height 38
click at [237, 15] on input "jT0rvv4RBauyJ2hoUonmbqOc" at bounding box center [177, 19] width 272 height 15
type input "j"
paste input "JzPJXKxodcZBwYQVcs3pvxQR"
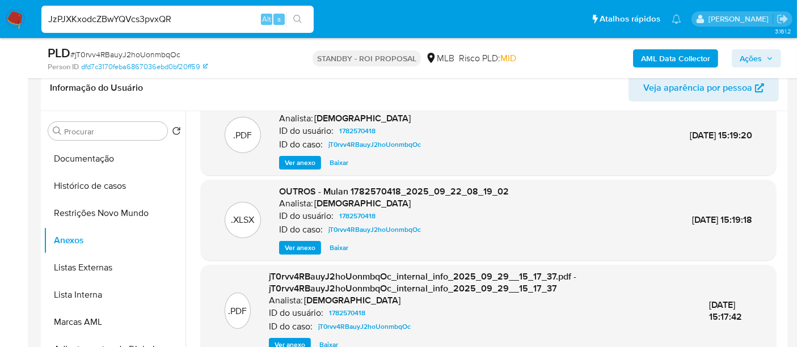
type input "JzPJXKxodcZBwYQVcs3pvxQR"
click at [298, 15] on icon "search-icon" at bounding box center [297, 19] width 9 height 9
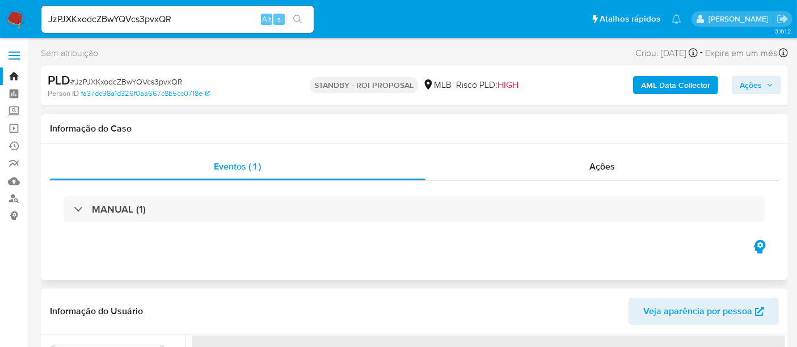
select select "10"
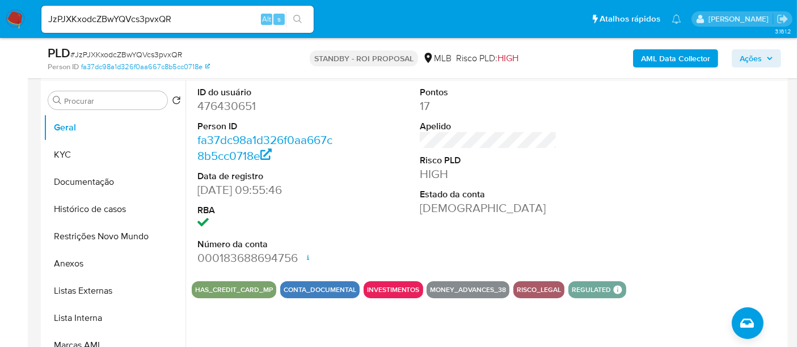
scroll to position [252, 0]
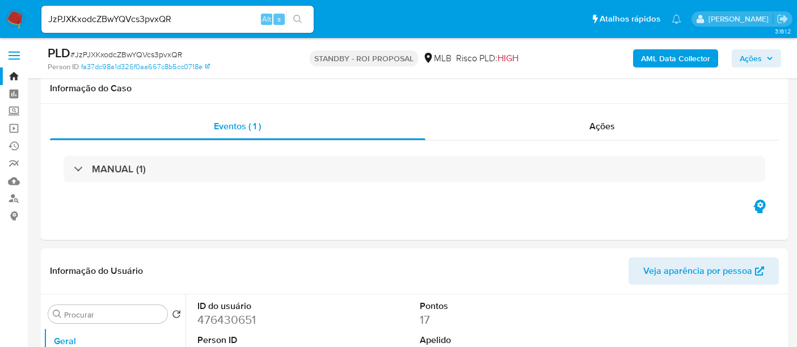
select select "10"
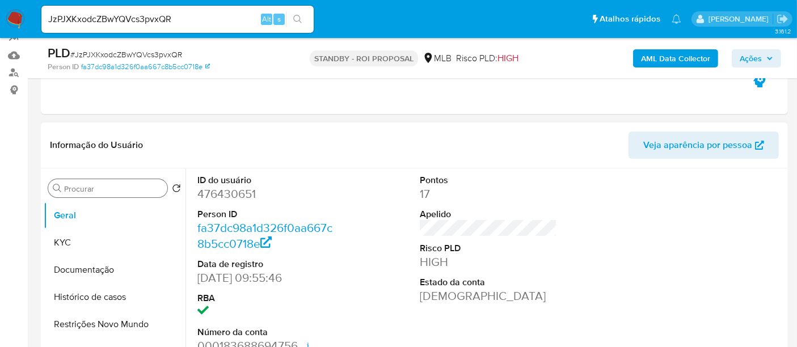
scroll to position [126, 0]
click at [66, 246] on button "KYC" at bounding box center [110, 242] width 133 height 27
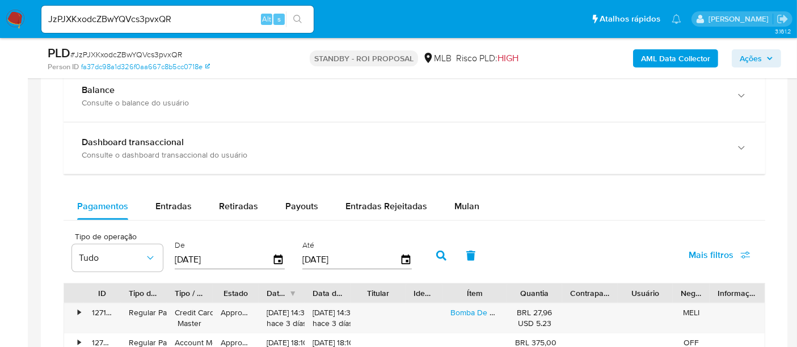
scroll to position [882, 0]
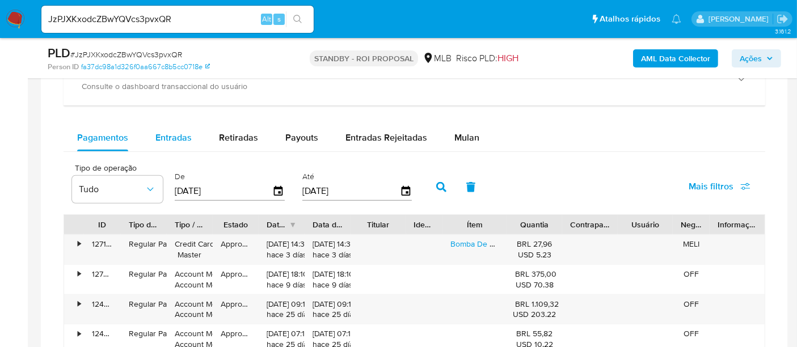
click at [168, 135] on span "Entradas" at bounding box center [173, 137] width 36 height 13
select select "10"
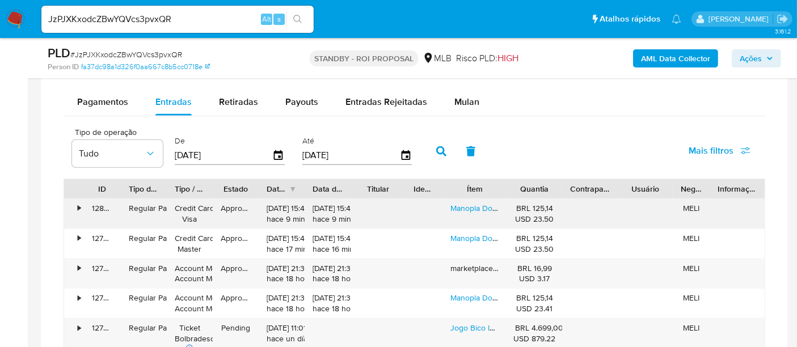
scroll to position [945, 0]
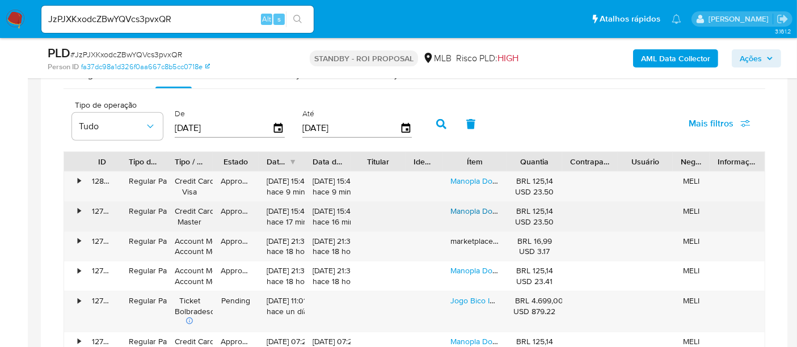
click at [479, 209] on link "Manopla Do Cambio Sandero, Logan, Duster Preto" at bounding box center [566, 210] width 233 height 11
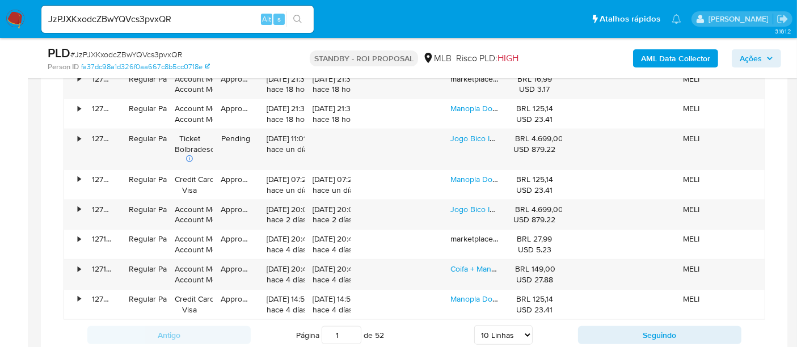
scroll to position [1135, 0]
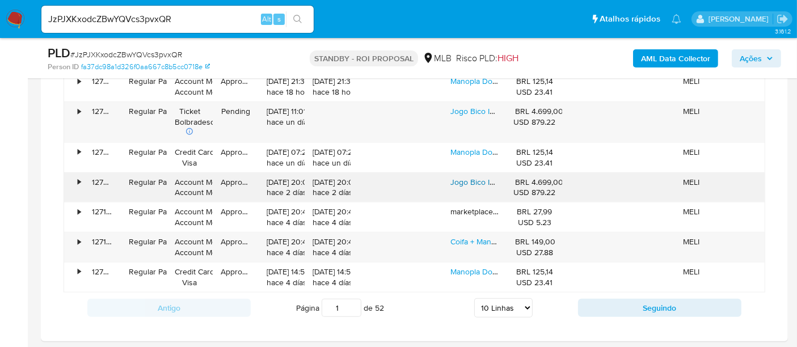
click at [478, 177] on link "Jogo Bico Injetor Sprinter 311 313 413 0445110189/0445110190" at bounding box center [559, 181] width 218 height 11
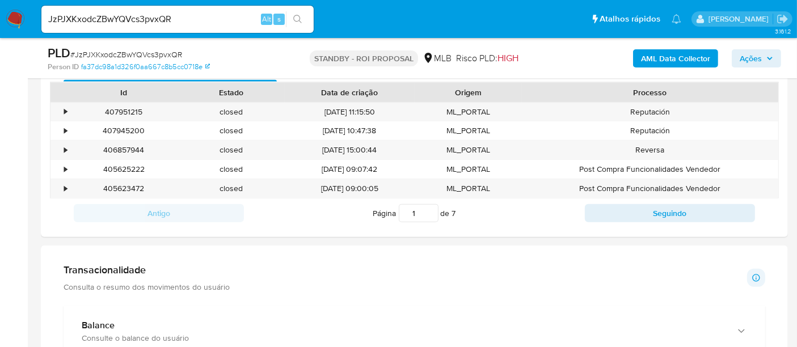
scroll to position [567, 0]
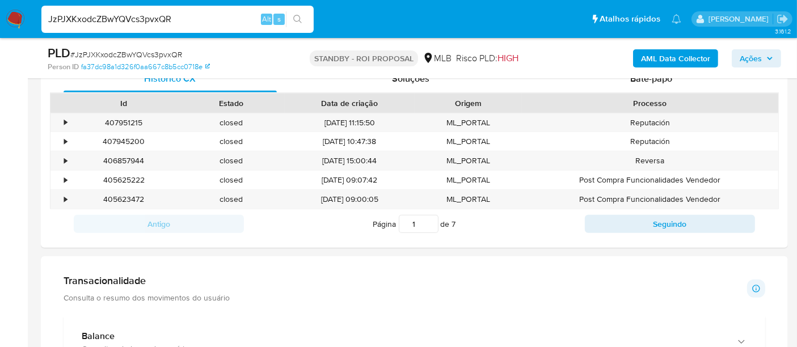
drag, startPoint x: 191, startPoint y: 21, endPoint x: 0, endPoint y: 21, distance: 190.6
click at [0, 21] on nav "Pausado Ver notificaciones JzPJXKxodcZBwYQVcs3pvxQR Alt s Atalhos rápidos Presi…" at bounding box center [398, 19] width 797 height 38
paste input "38h7oRzk2ifPhDCecKwGxGWp"
type input "38h7oRzk2ifPhDCecKwGxGWp"
click at [294, 16] on icon "search-icon" at bounding box center [297, 19] width 9 height 9
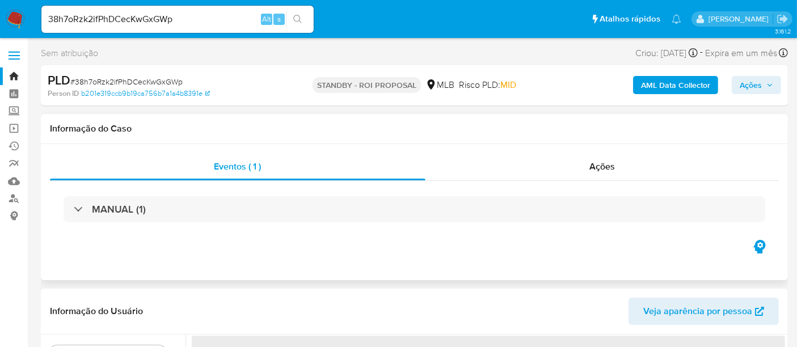
select select "10"
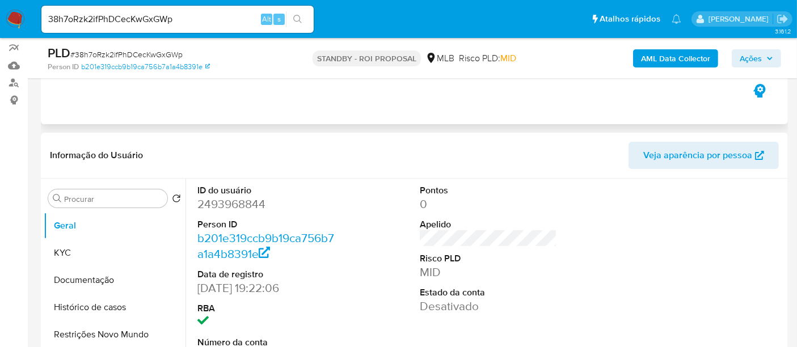
scroll to position [126, 0]
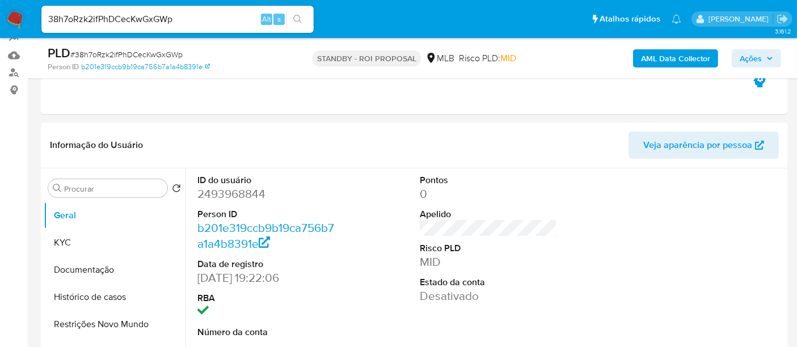
click at [11, 16] on img at bounding box center [15, 19] width 19 height 19
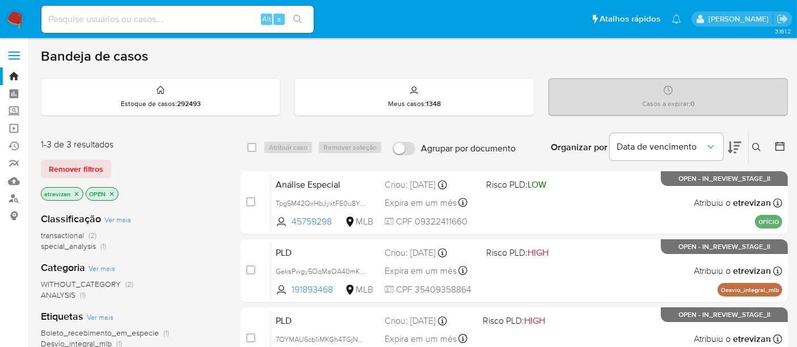
click at [191, 19] on input at bounding box center [177, 19] width 272 height 15
paste input "61272976000108"
drag, startPoint x: 109, startPoint y: 18, endPoint x: 0, endPoint y: 18, distance: 108.9
click at [0, 18] on nav "Pausado Ver notificaciones 61272976000108 Alt s Atalhos rápidos Presiona las si…" at bounding box center [398, 19] width 797 height 38
paste input "38h7oRzk2ifPhDCecKwGxGWp"
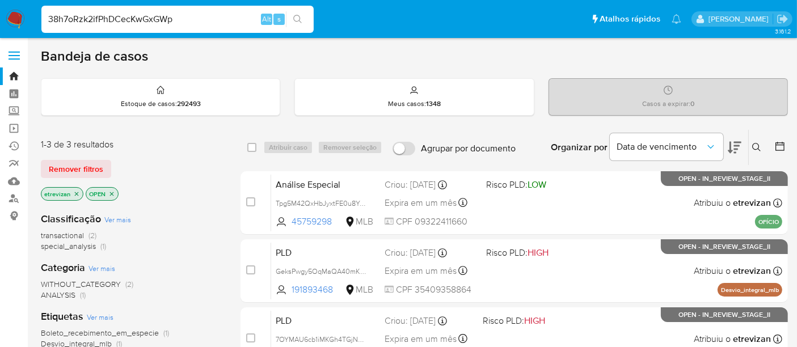
type input "38h7oRzk2ifPhDCecKwGxGWp"
click at [299, 17] on icon "search-icon" at bounding box center [297, 19] width 9 height 9
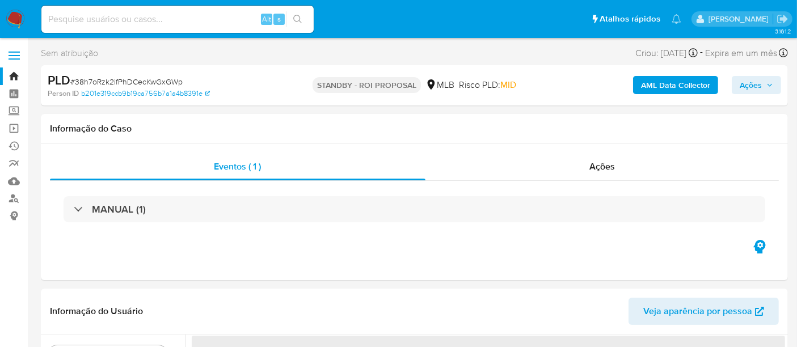
select select "10"
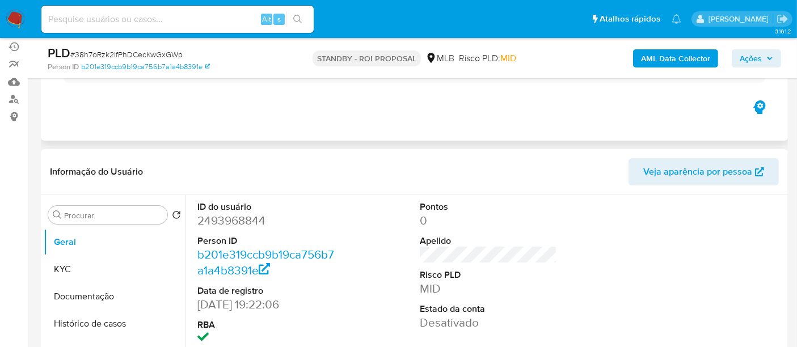
scroll to position [126, 0]
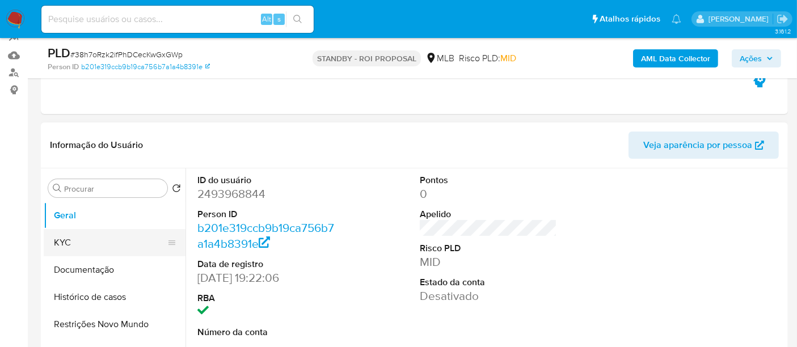
click at [91, 241] on button "KYC" at bounding box center [110, 242] width 133 height 27
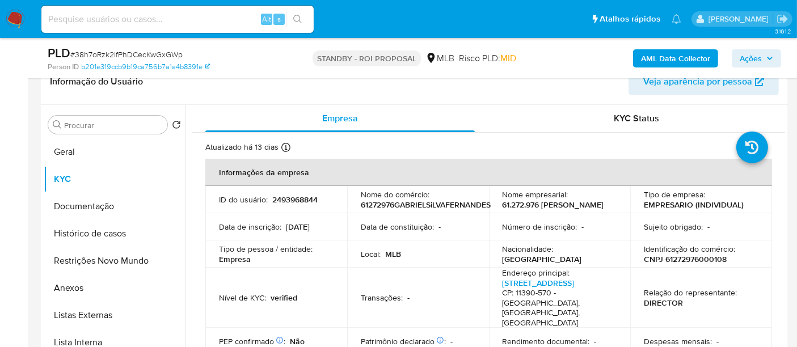
scroll to position [191, 0]
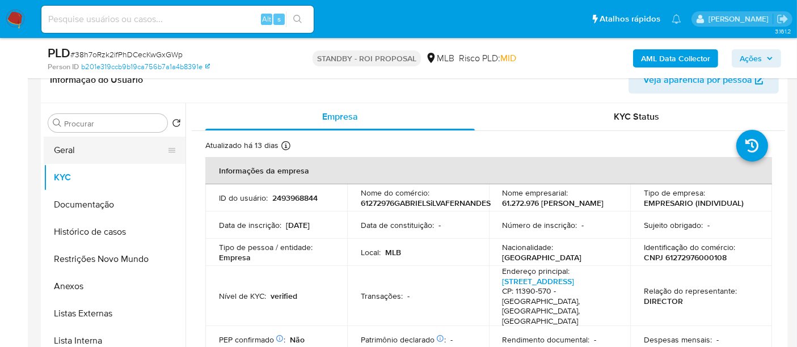
click at [69, 151] on button "Geral" at bounding box center [110, 150] width 133 height 27
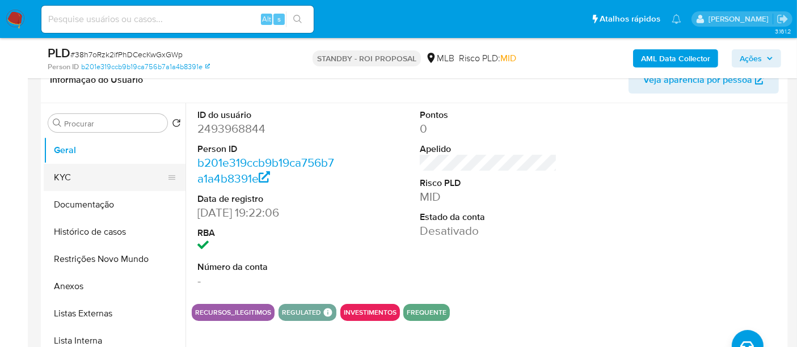
click at [77, 178] on button "KYC" at bounding box center [110, 177] width 133 height 27
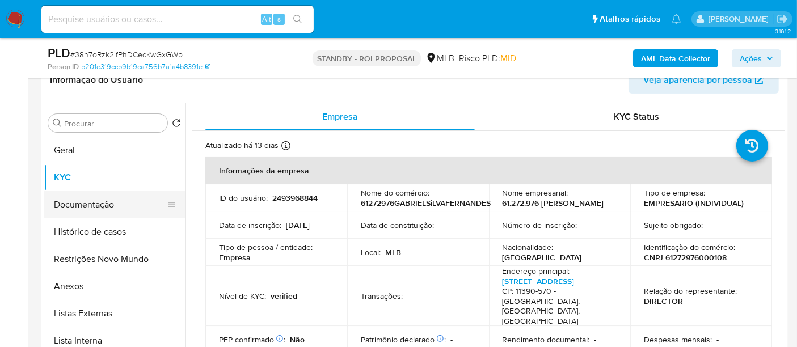
click at [90, 201] on button "Documentação" at bounding box center [110, 204] width 133 height 27
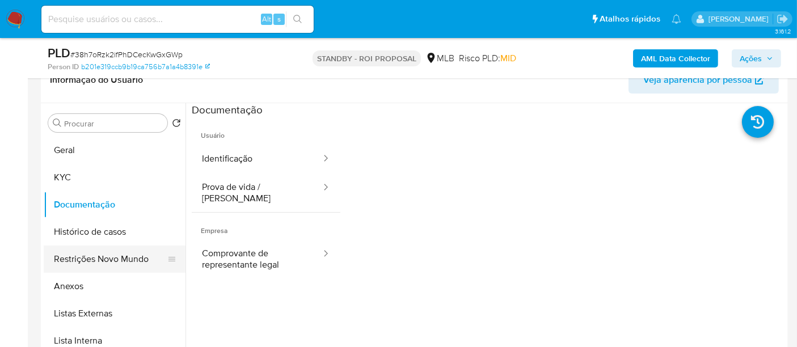
click at [107, 260] on button "Restrições Novo Mundo" at bounding box center [110, 259] width 133 height 27
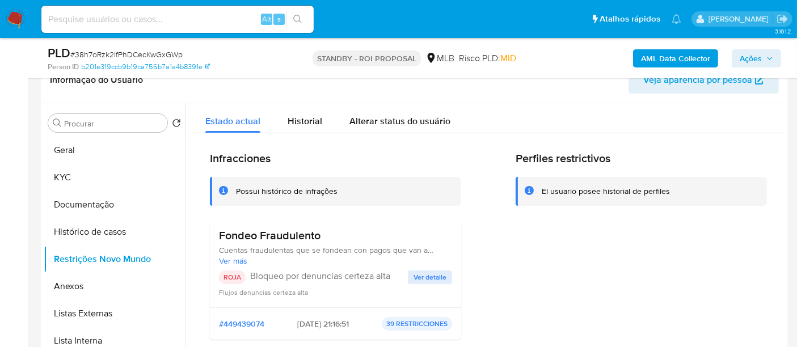
click at [424, 273] on span "Ver detalle" at bounding box center [430, 277] width 33 height 11
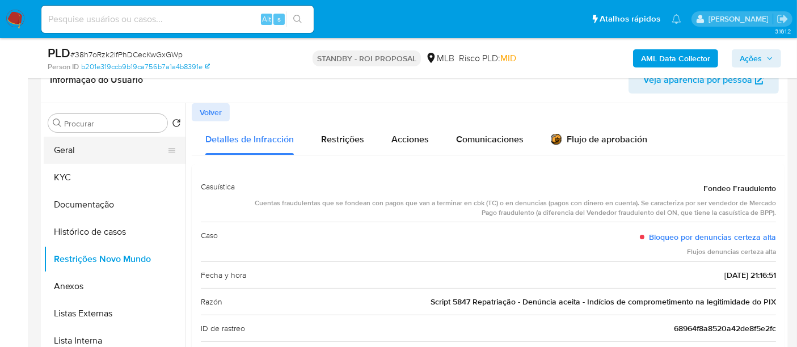
click at [73, 149] on button "Geral" at bounding box center [110, 150] width 133 height 27
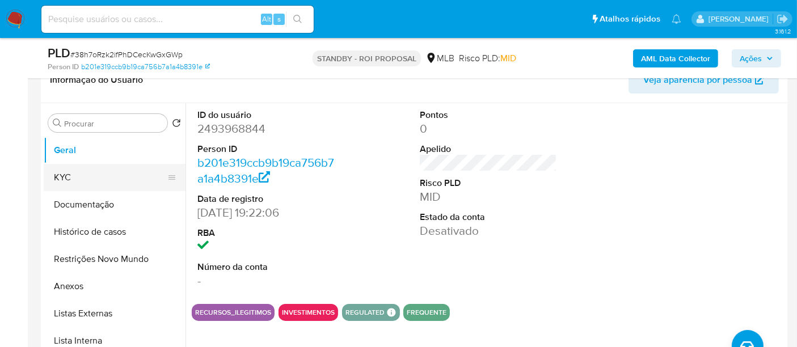
click at [82, 170] on button "KYC" at bounding box center [110, 177] width 133 height 27
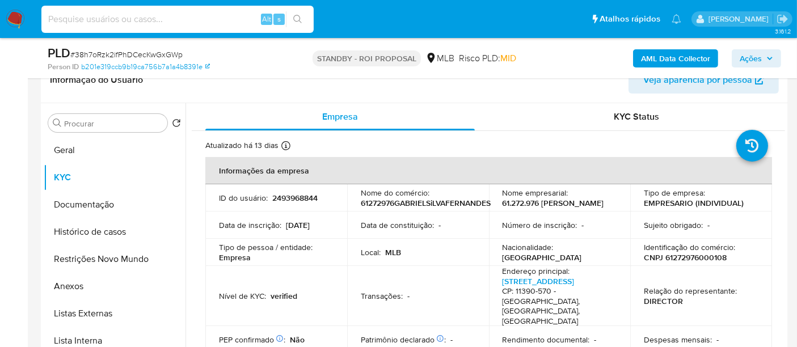
click at [151, 14] on input at bounding box center [177, 19] width 272 height 15
paste input "M5w7DtkdckUG20DmVp76LOKI"
type input "M5w7DtkdckUG20DmVp76LOKI"
click at [296, 15] on icon "search-icon" at bounding box center [297, 19] width 9 height 9
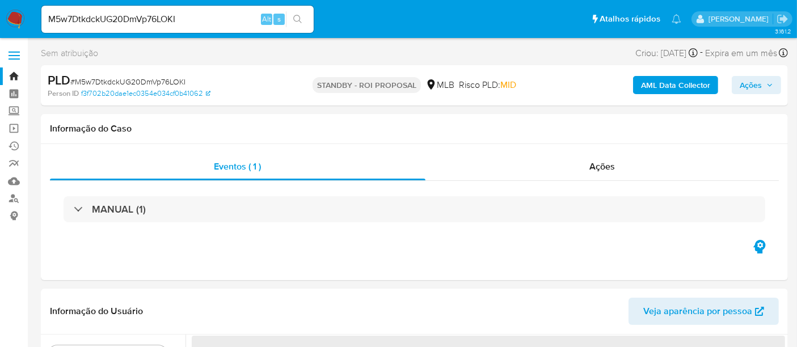
select select "10"
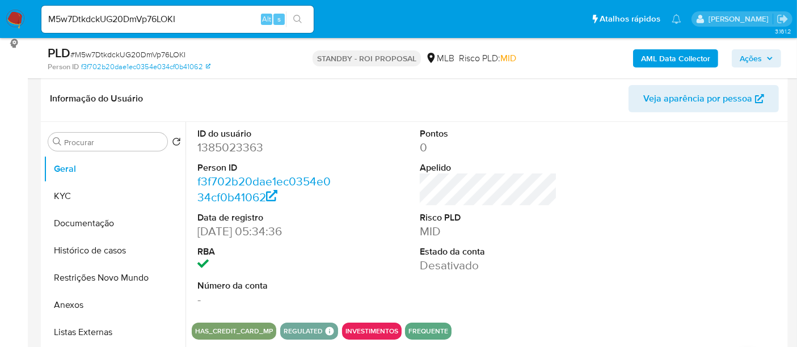
scroll to position [189, 0]
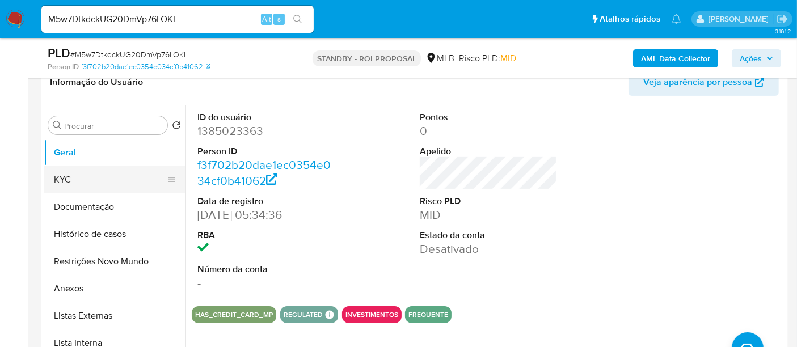
click at [62, 178] on button "KYC" at bounding box center [110, 179] width 133 height 27
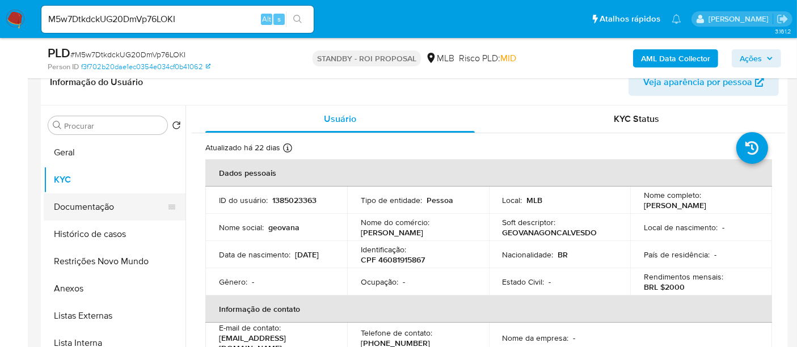
click at [99, 205] on button "Documentação" at bounding box center [110, 206] width 133 height 27
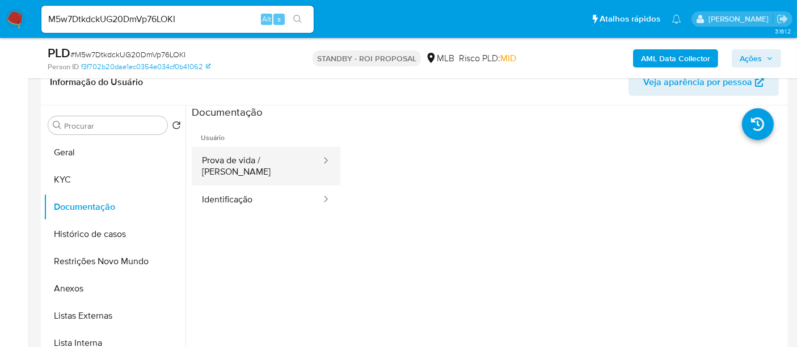
click at [278, 161] on button "Prova de vida / [PERSON_NAME]" at bounding box center [257, 166] width 130 height 39
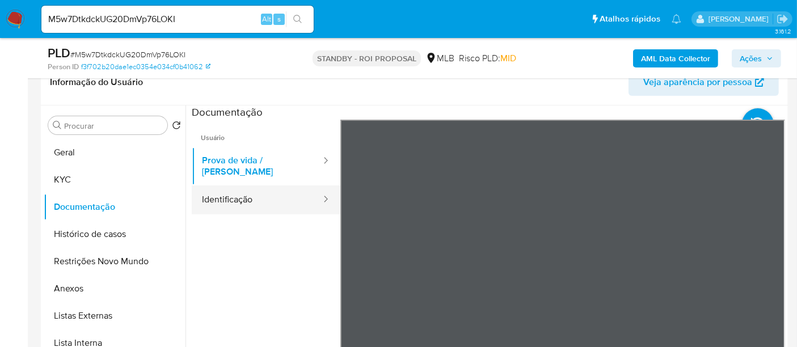
click at [248, 195] on button "Identificação" at bounding box center [257, 200] width 130 height 29
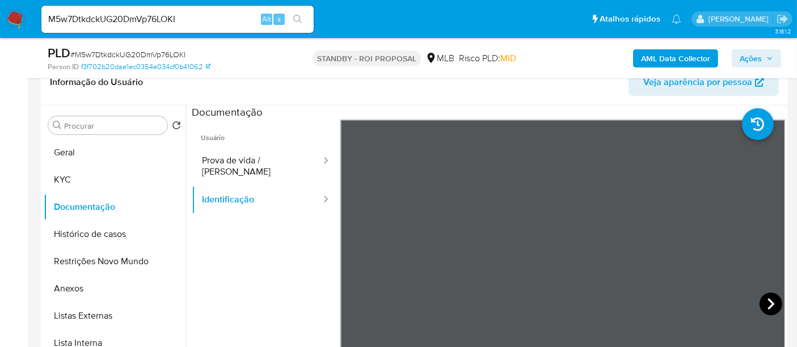
click at [767, 298] on icon at bounding box center [771, 304] width 23 height 23
click at [66, 170] on button "KYC" at bounding box center [110, 179] width 133 height 27
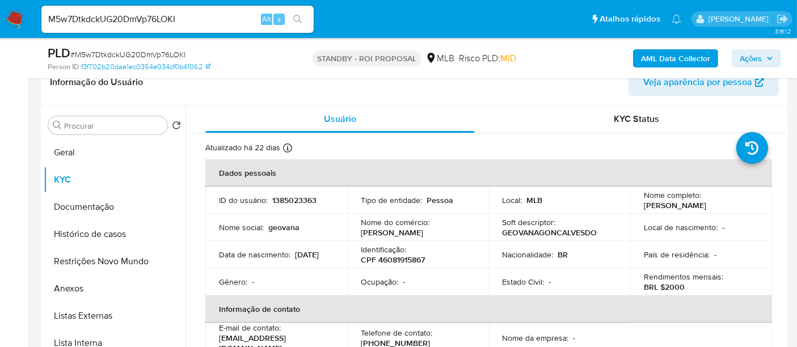
drag, startPoint x: 220, startPoint y: 263, endPoint x: 271, endPoint y: 269, distance: 51.4
click at [271, 268] on td "Data de nascimento : [DEMOGRAPHIC_DATA]" at bounding box center [276, 254] width 142 height 27
copy p "[DATE]"
click at [100, 255] on button "Restrições Novo Mundo" at bounding box center [110, 261] width 133 height 27
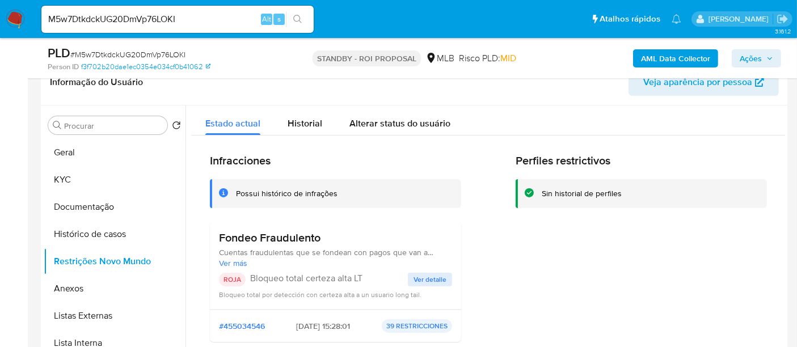
click at [439, 276] on span "Ver detalle" at bounding box center [430, 279] width 33 height 11
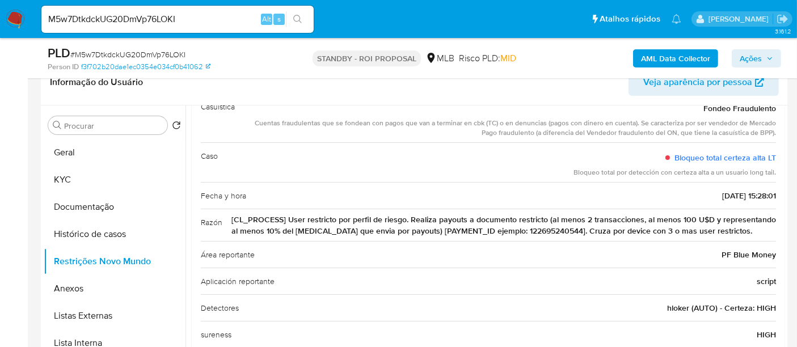
scroll to position [79, 0]
drag, startPoint x: 186, startPoint y: 17, endPoint x: 0, endPoint y: 7, distance: 186.3
click at [0, 7] on nav "Pausado Ver notificaciones M5w7DtkdckUG20DmVp76LOKI Alt s Atalhos rápidos Presi…" at bounding box center [398, 19] width 797 height 38
paste input "3oeMEe9Ekr1NATKaCEFO5HpT"
type input "3oeMEe9Ekr1NATKaCEFO5HpT"
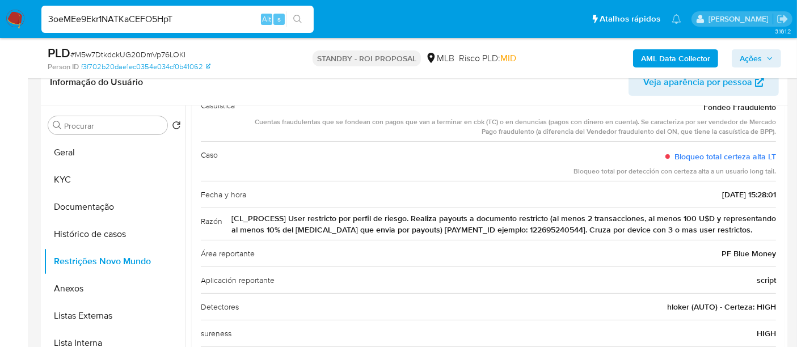
click at [298, 18] on icon "search-icon" at bounding box center [297, 19] width 9 height 9
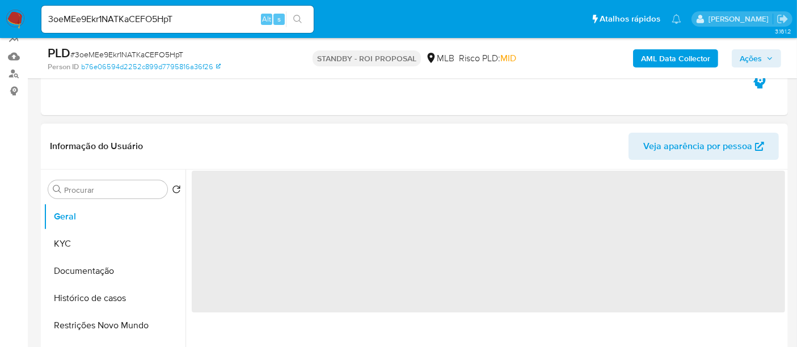
scroll to position [126, 0]
select select "10"
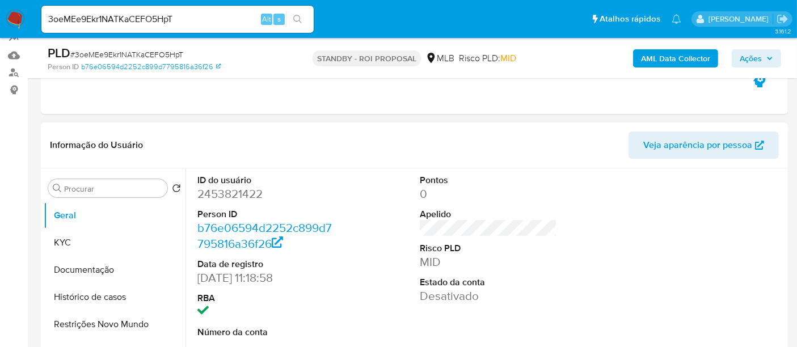
scroll to position [189, 0]
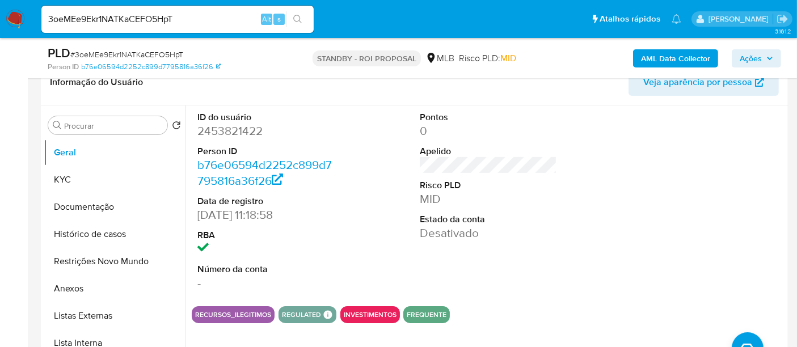
click at [209, 129] on dd "2453821422" at bounding box center [265, 131] width 137 height 16
click at [221, 129] on dd "2453821422" at bounding box center [265, 131] width 137 height 16
click at [239, 129] on dd "2453821422" at bounding box center [265, 131] width 137 height 16
click at [66, 176] on button "KYC" at bounding box center [110, 179] width 133 height 27
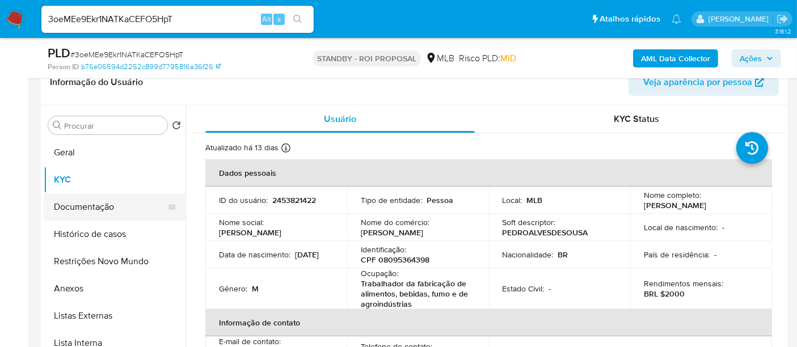
click at [89, 201] on button "Documentação" at bounding box center [110, 206] width 133 height 27
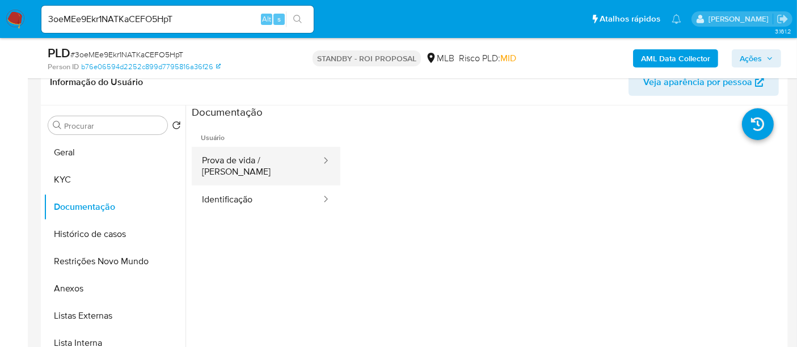
click at [240, 158] on button "Prova de vida / Selfie" at bounding box center [257, 166] width 130 height 39
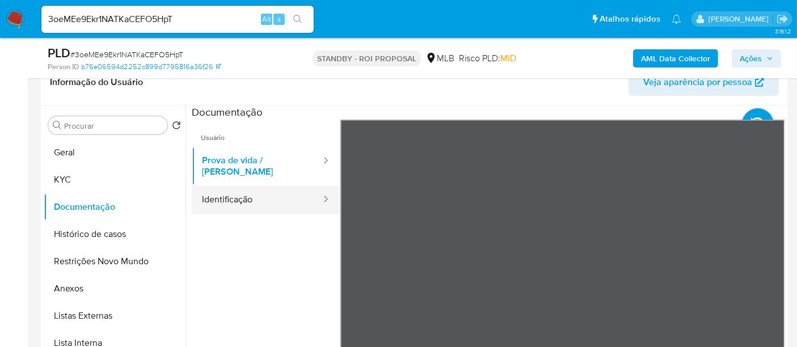
click at [233, 186] on button "Identificação" at bounding box center [257, 200] width 130 height 29
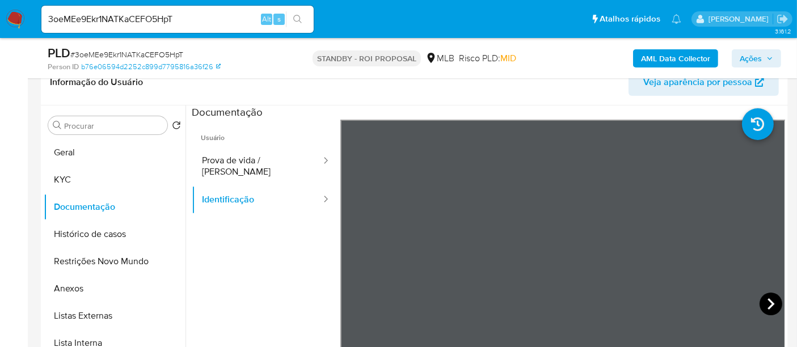
click at [761, 298] on icon at bounding box center [771, 304] width 23 height 23
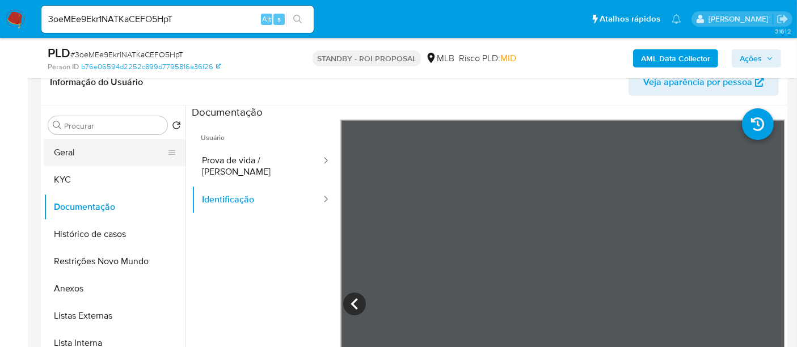
click at [73, 150] on button "Geral" at bounding box center [110, 152] width 133 height 27
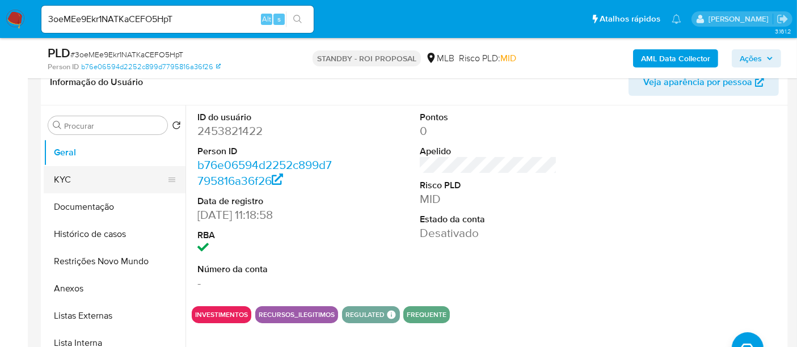
click at [64, 175] on button "KYC" at bounding box center [110, 179] width 133 height 27
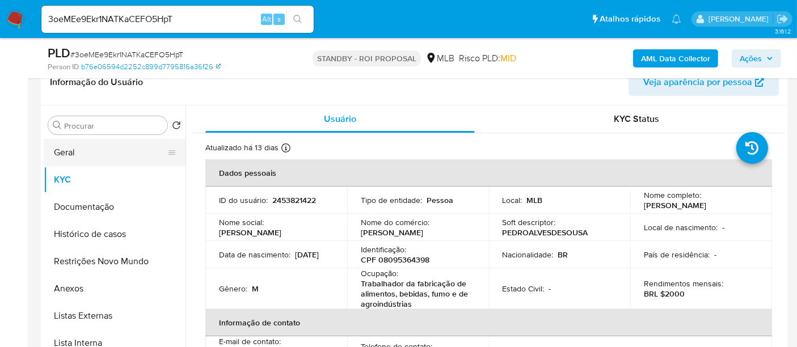
drag, startPoint x: 65, startPoint y: 153, endPoint x: 73, endPoint y: 154, distance: 8.0
click at [65, 153] on button "Geral" at bounding box center [110, 152] width 133 height 27
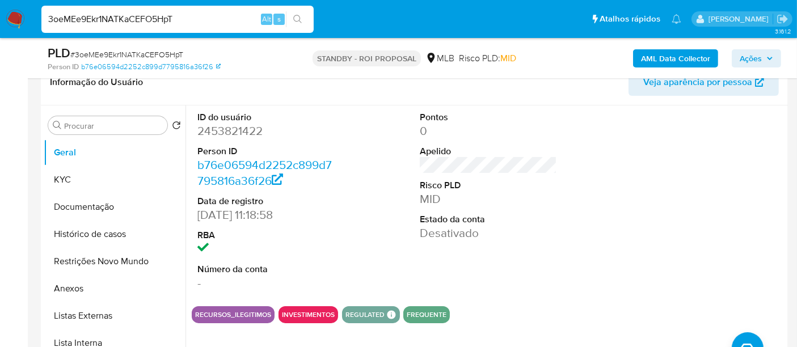
drag, startPoint x: 149, startPoint y: 19, endPoint x: 0, endPoint y: 10, distance: 149.5
click at [0, 10] on nav "Pausado Ver notificaciones 3oeMEe9Ekr1NATKaCEFO5HpT Alt s Atalhos rápidos Presi…" at bounding box center [398, 19] width 797 height 38
paste input "ryQ2CoSUNA7TLRj4xJFHOx68"
type input "ryQ2CoSUNA7TLRj4xJFHOx68"
click at [297, 14] on button "search-icon" at bounding box center [297, 19] width 23 height 16
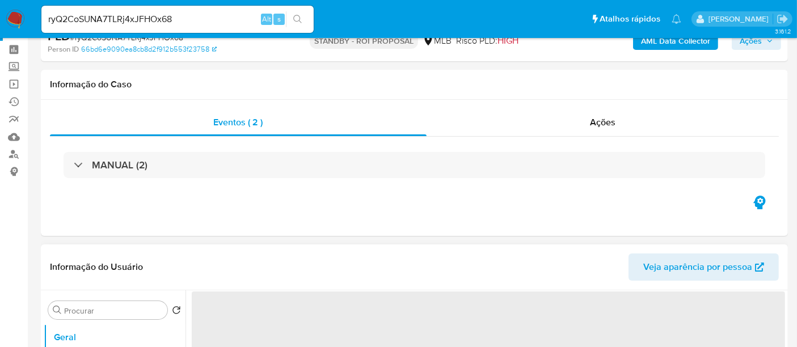
select select "10"
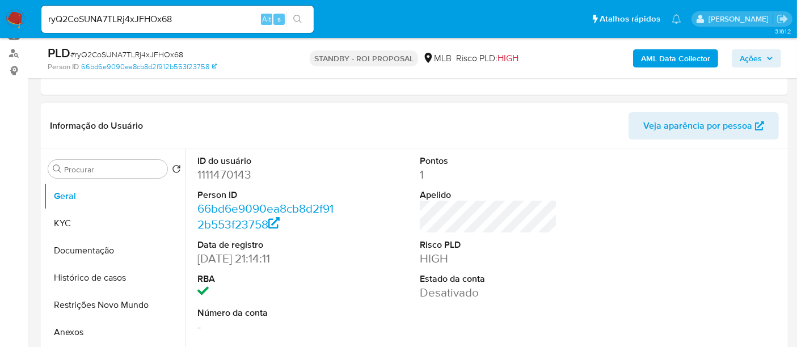
scroll to position [126, 0]
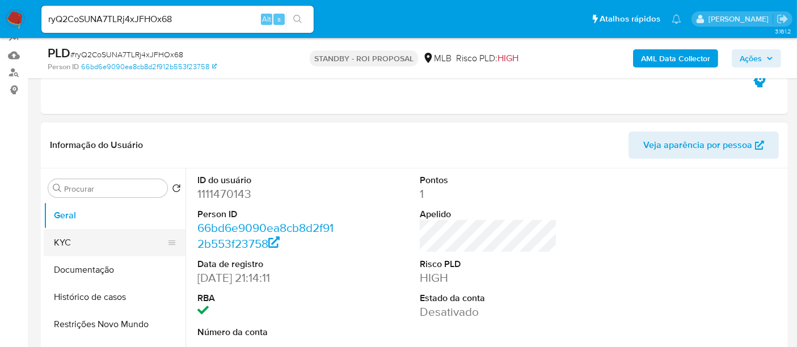
click at [70, 237] on button "KYC" at bounding box center [110, 242] width 133 height 27
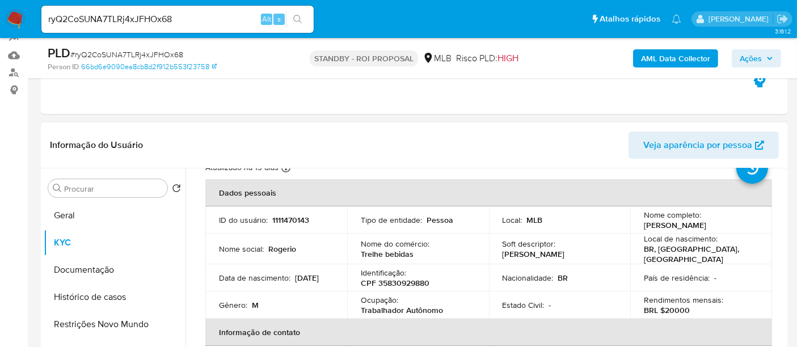
scroll to position [63, 0]
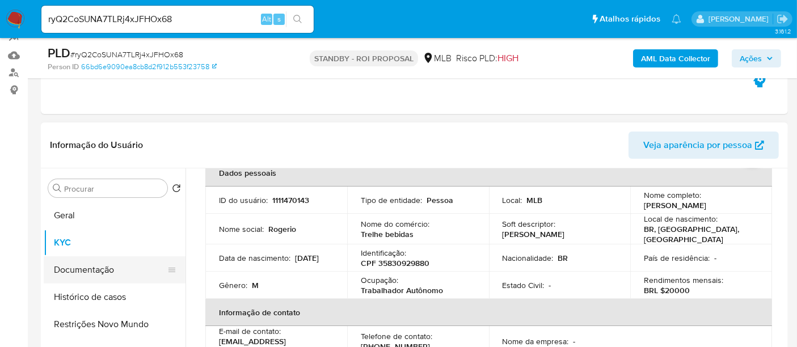
click at [105, 271] on button "Documentação" at bounding box center [110, 269] width 133 height 27
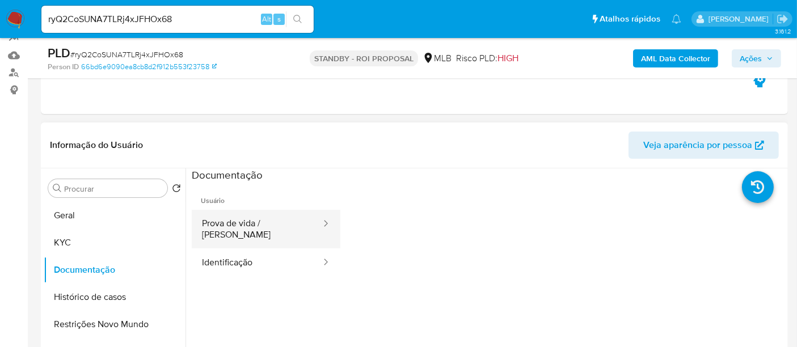
click at [273, 225] on button "Prova de vida / Selfie" at bounding box center [257, 229] width 130 height 39
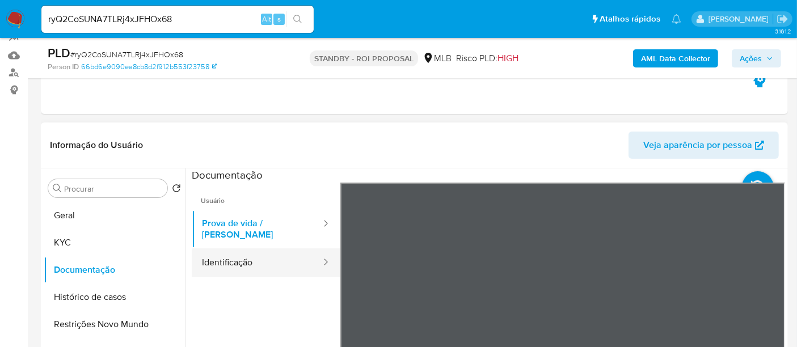
click at [228, 254] on button "Identificação" at bounding box center [257, 262] width 130 height 29
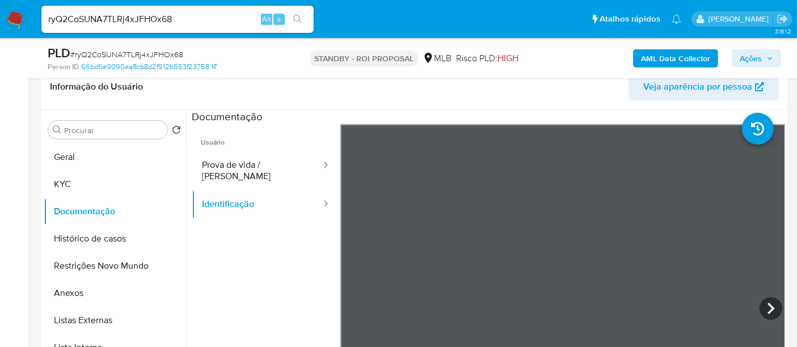
scroll to position [191, 0]
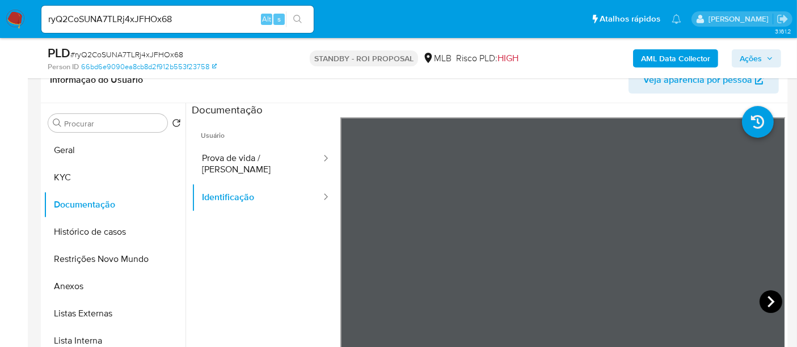
click at [766, 300] on icon at bounding box center [771, 301] width 23 height 23
click at [63, 151] on button "Geral" at bounding box center [110, 150] width 133 height 27
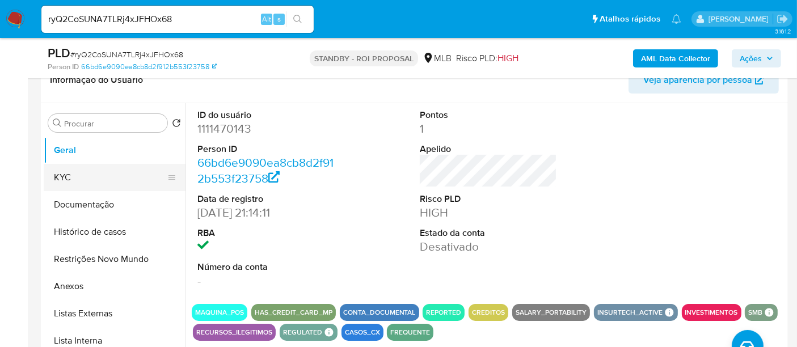
drag, startPoint x: 79, startPoint y: 174, endPoint x: 83, endPoint y: 179, distance: 6.0
click at [79, 174] on button "KYC" at bounding box center [110, 177] width 133 height 27
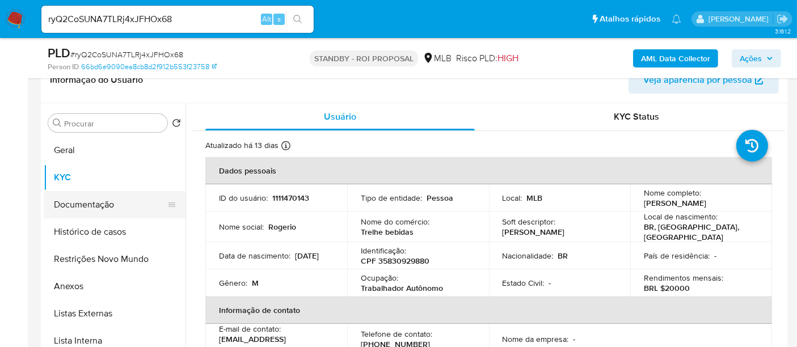
click at [95, 203] on button "Documentação" at bounding box center [110, 204] width 133 height 27
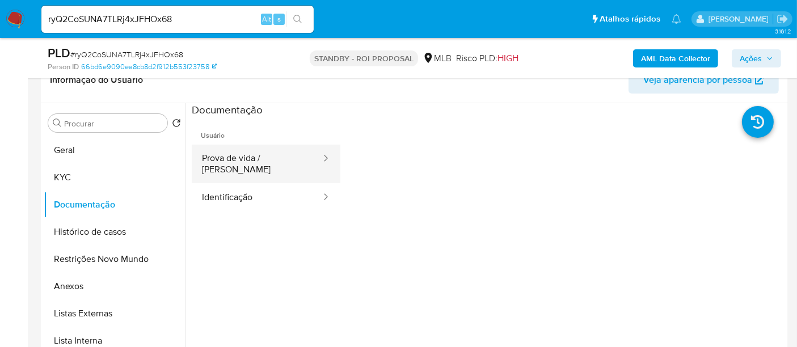
click at [243, 159] on button "Prova de vida / Selfie" at bounding box center [257, 164] width 130 height 39
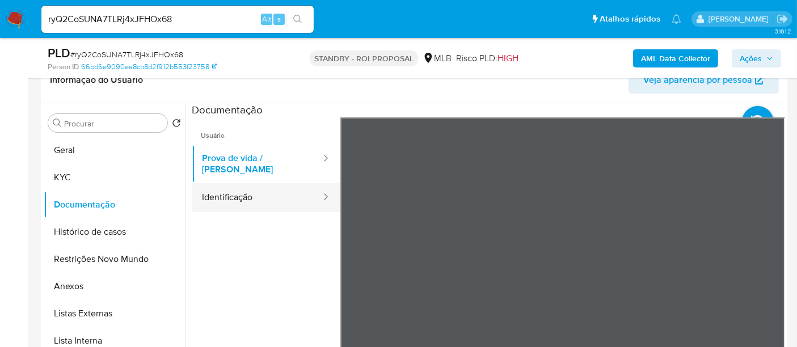
click at [222, 191] on button "Identificação" at bounding box center [257, 197] width 130 height 29
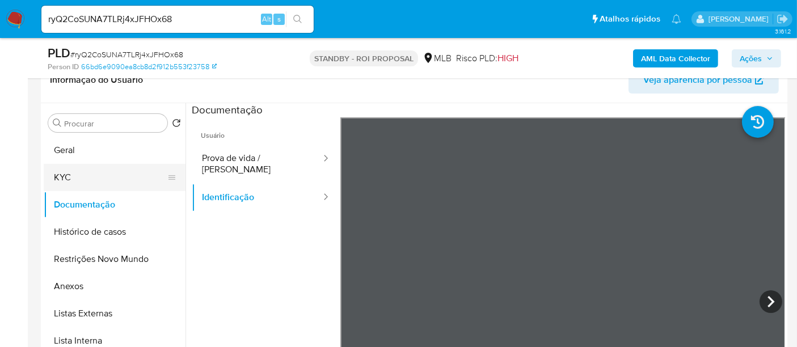
click at [73, 172] on button "KYC" at bounding box center [110, 177] width 133 height 27
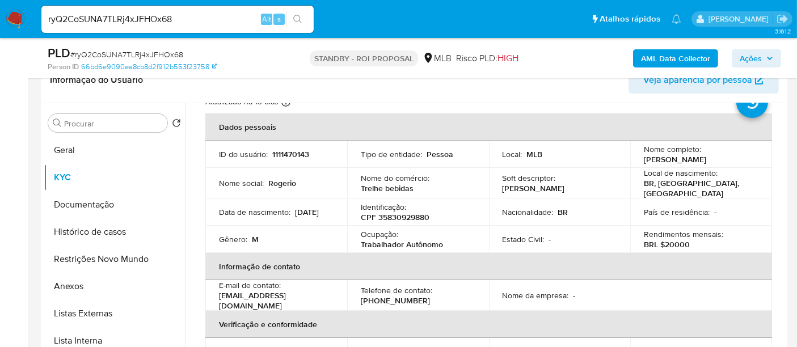
scroll to position [63, 0]
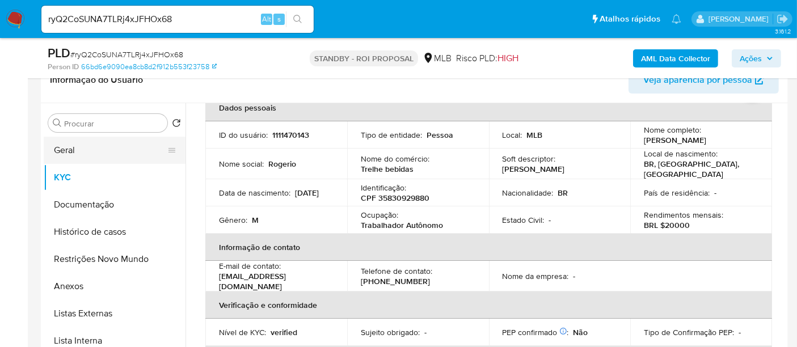
click at [61, 148] on button "Geral" at bounding box center [110, 150] width 133 height 27
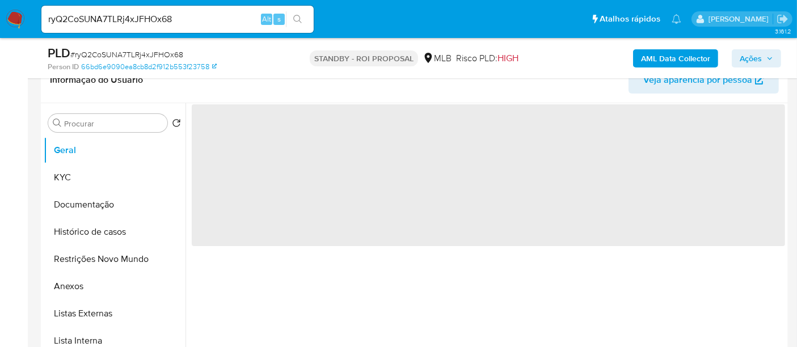
scroll to position [0, 0]
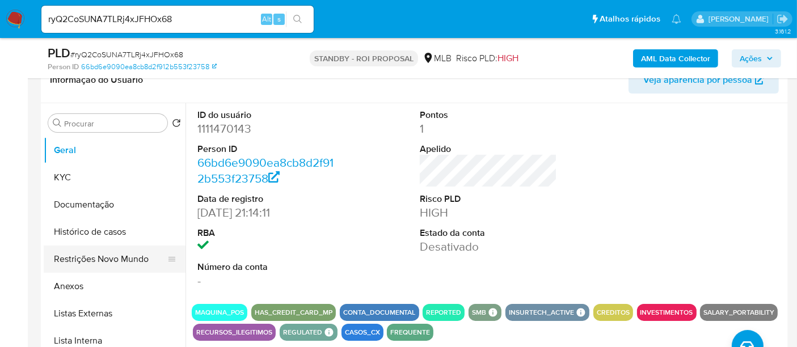
click at [94, 256] on button "Restrições Novo Mundo" at bounding box center [110, 259] width 133 height 27
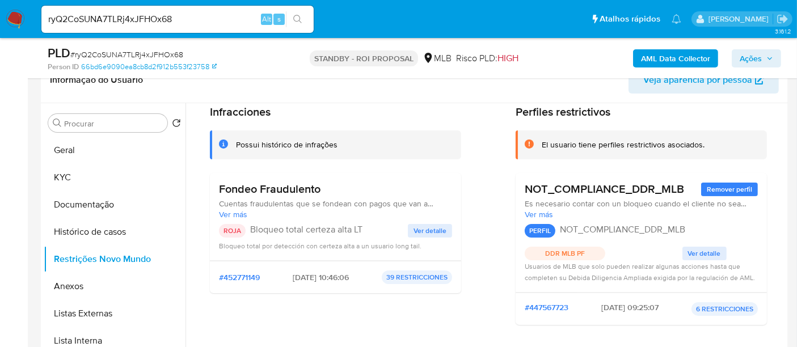
scroll to position [63, 0]
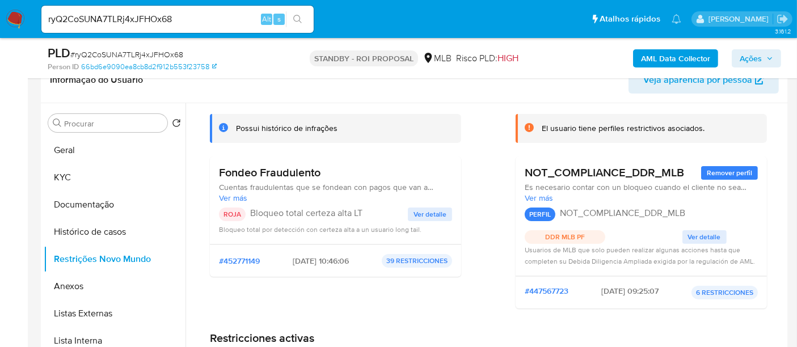
click at [429, 215] on span "Ver detalle" at bounding box center [430, 214] width 33 height 11
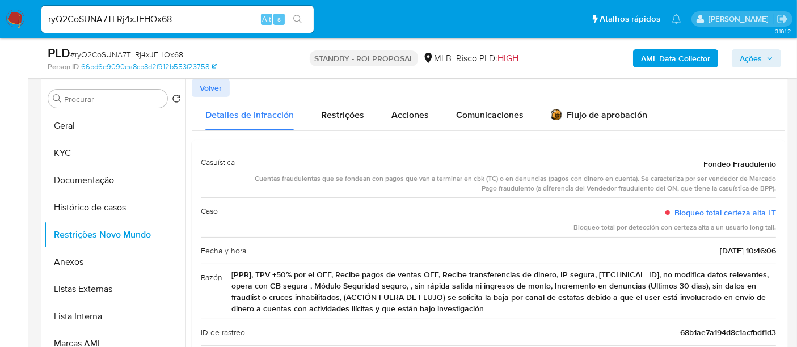
scroll to position [65, 0]
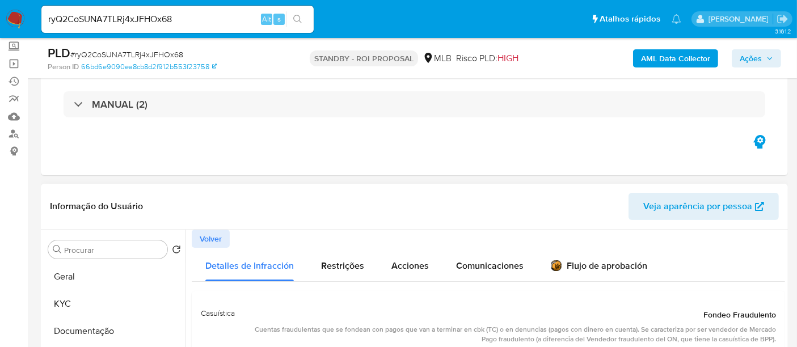
click at [209, 237] on span "Volver" at bounding box center [211, 239] width 22 height 16
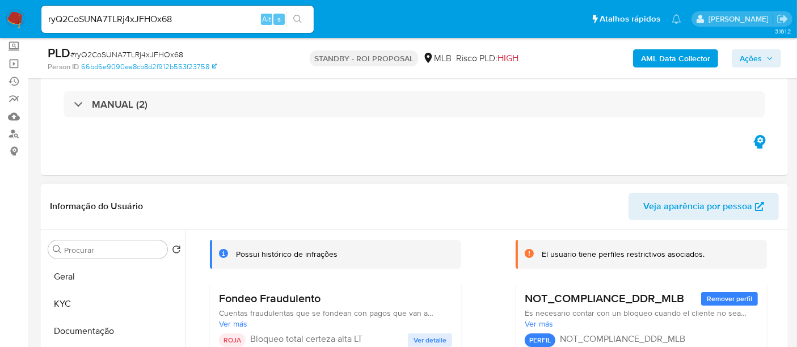
scroll to position [63, 0]
click at [78, 327] on button "Documentação" at bounding box center [110, 331] width 133 height 27
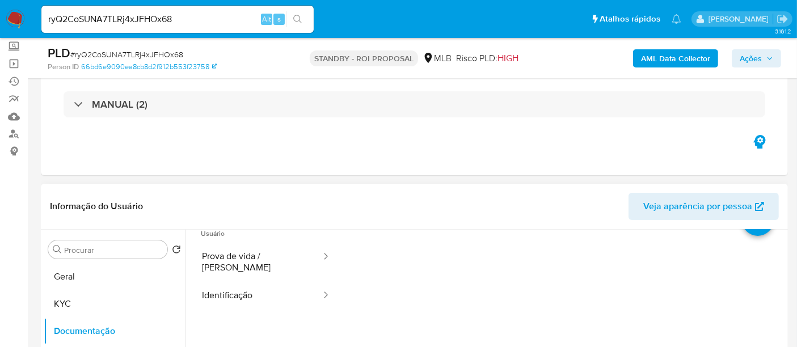
scroll to position [0, 0]
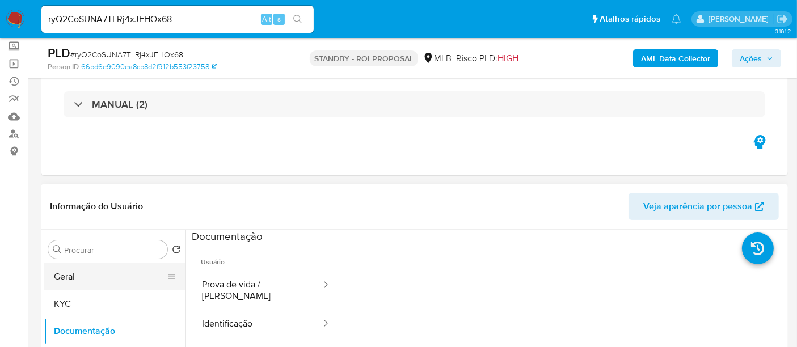
click at [102, 273] on button "Geral" at bounding box center [110, 276] width 133 height 27
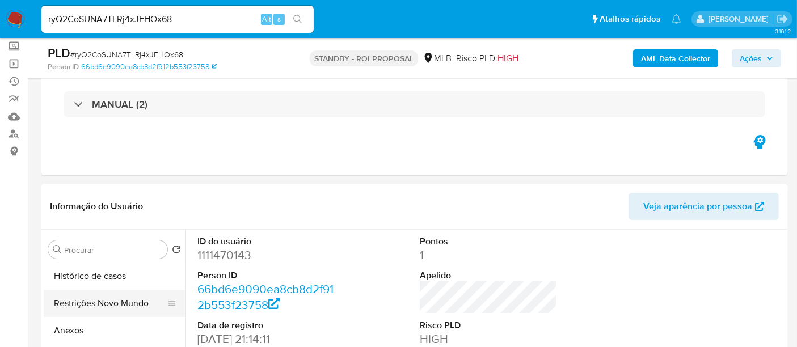
scroll to position [63, 0]
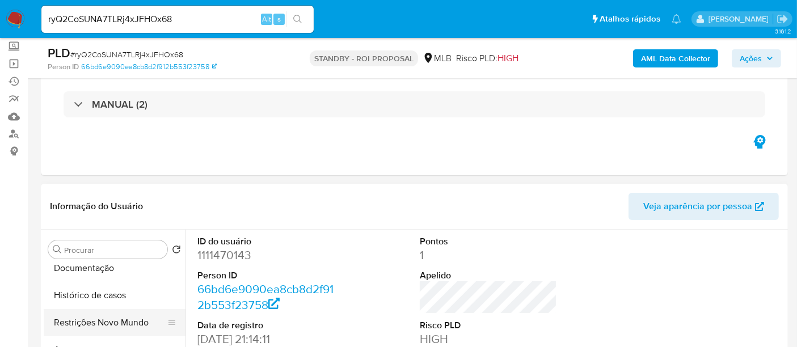
click at [94, 324] on button "Restrições Novo Mundo" at bounding box center [110, 322] width 133 height 27
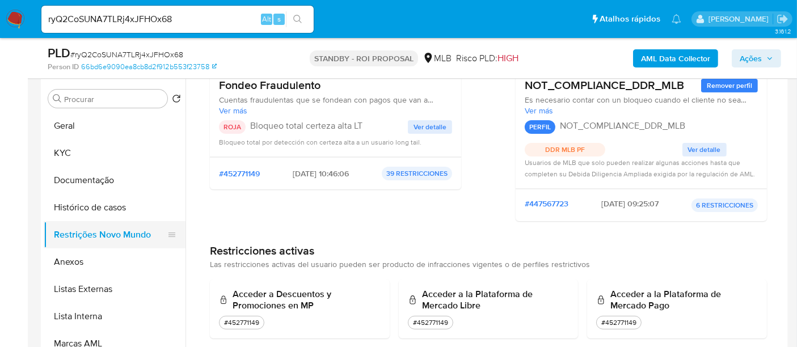
scroll to position [153, 0]
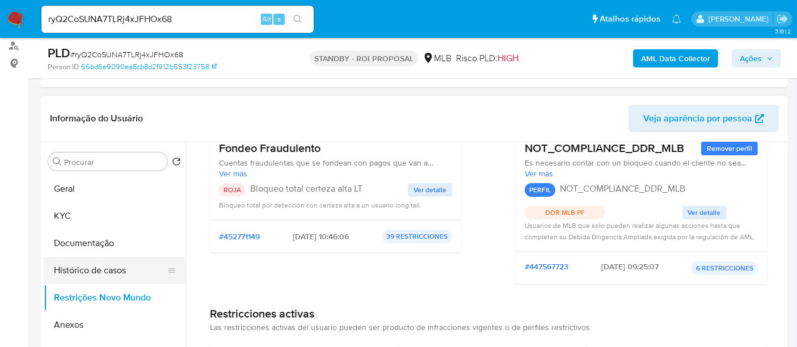
click at [89, 272] on button "Histórico de casos" at bounding box center [110, 270] width 133 height 27
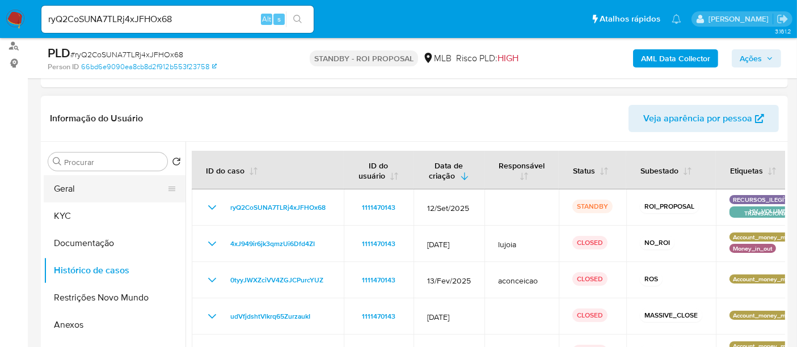
click at [85, 189] on button "Geral" at bounding box center [110, 188] width 133 height 27
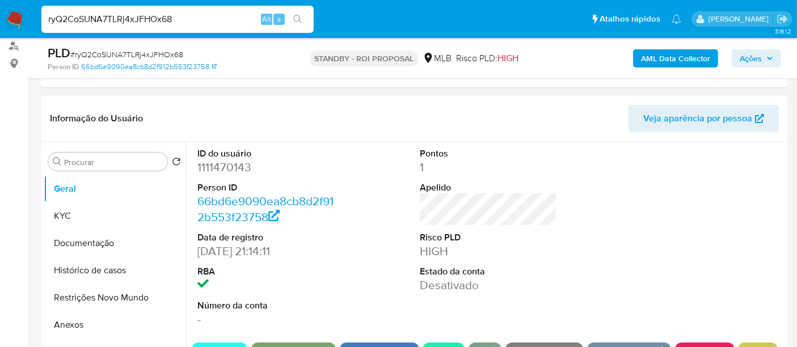
drag, startPoint x: 183, startPoint y: 20, endPoint x: 0, endPoint y: 19, distance: 182.7
click at [0, 19] on nav "Pausado Ver notificaciones ryQ2CoSUNA7TLRj4xJFHOx68 Alt s Atalhos rápidos Presi…" at bounding box center [398, 19] width 797 height 38
paste input "KPoYt0wb7CmTV2DQVwFPj4D6"
type input "KPoYt0wb7CmTV2DQVwFPj4D6"
click at [296, 18] on icon "search-icon" at bounding box center [297, 19] width 9 height 9
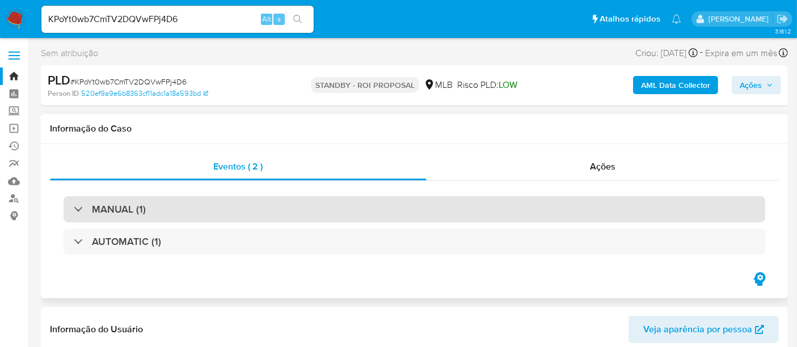
select select "10"
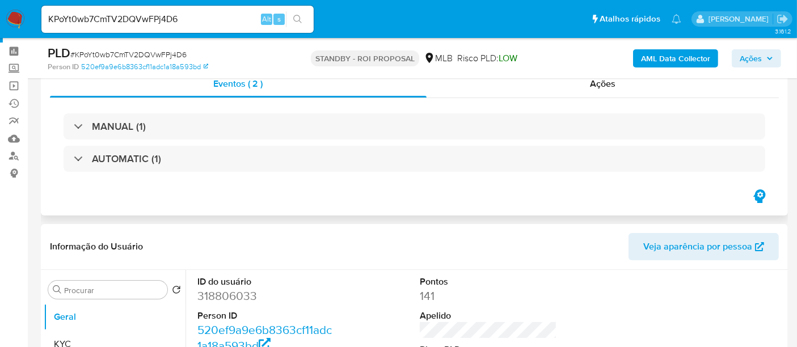
scroll to position [63, 0]
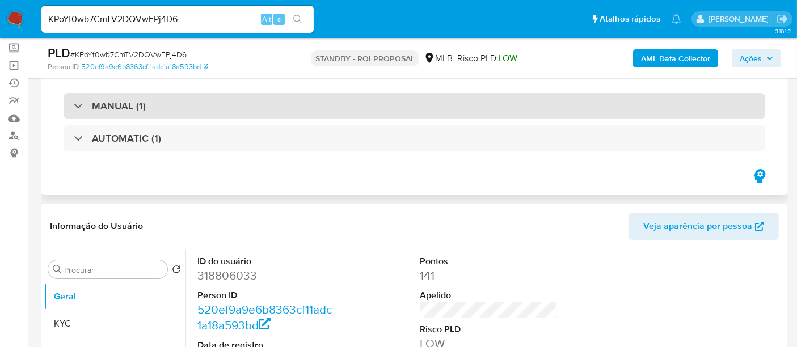
click at [281, 104] on div "MANUAL (1)" at bounding box center [415, 106] width 702 height 26
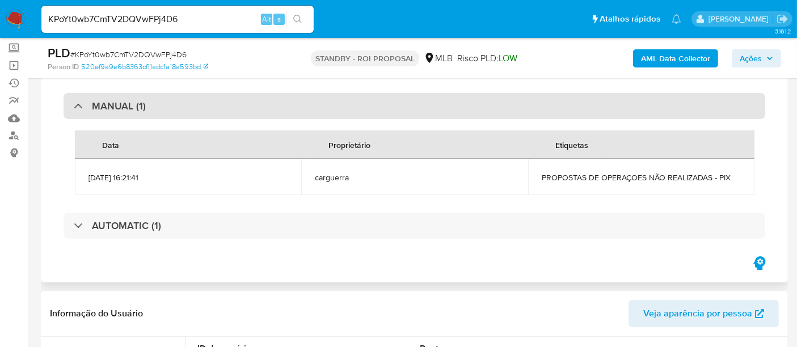
click at [229, 106] on div "MANUAL (1)" at bounding box center [415, 106] width 702 height 26
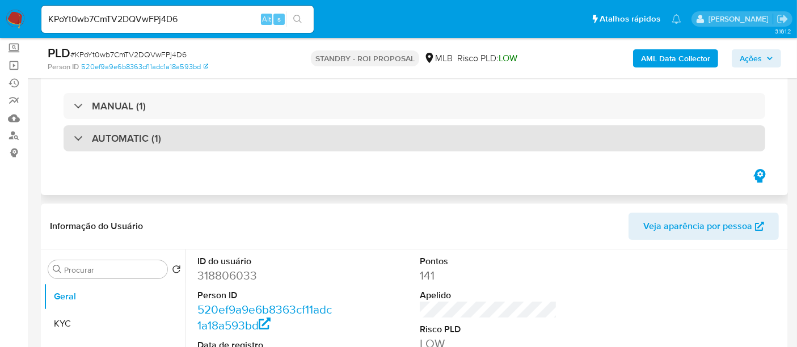
click at [220, 140] on div "AUTOMATIC (1)" at bounding box center [415, 138] width 702 height 26
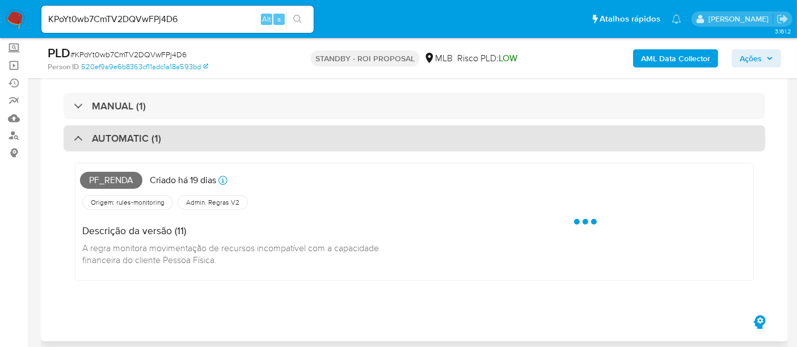
drag, startPoint x: 271, startPoint y: 145, endPoint x: 313, endPoint y: 179, distance: 53.6
click at [272, 145] on div "AUTOMATIC (1)" at bounding box center [415, 138] width 702 height 26
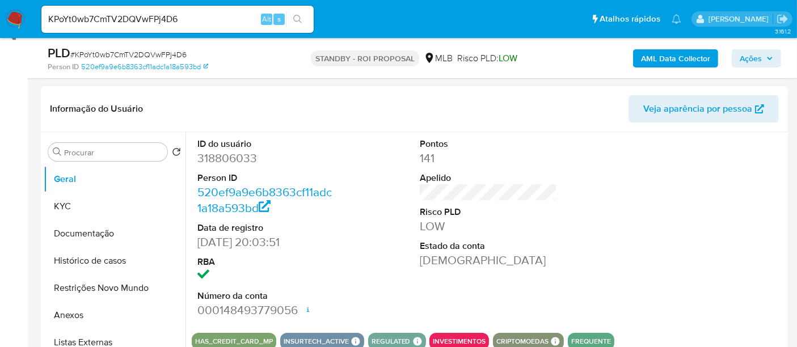
scroll to position [189, 0]
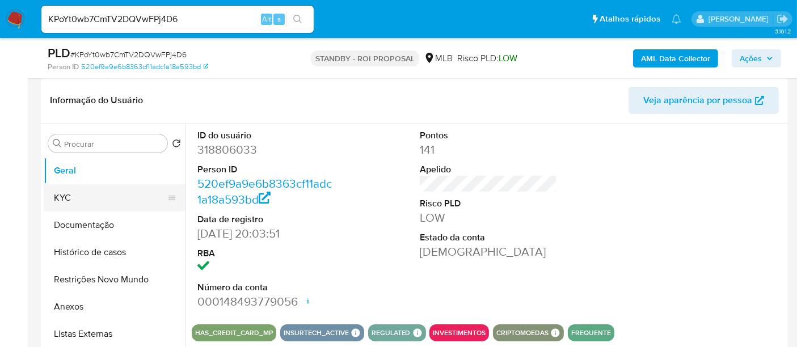
click at [69, 200] on button "KYC" at bounding box center [110, 197] width 133 height 27
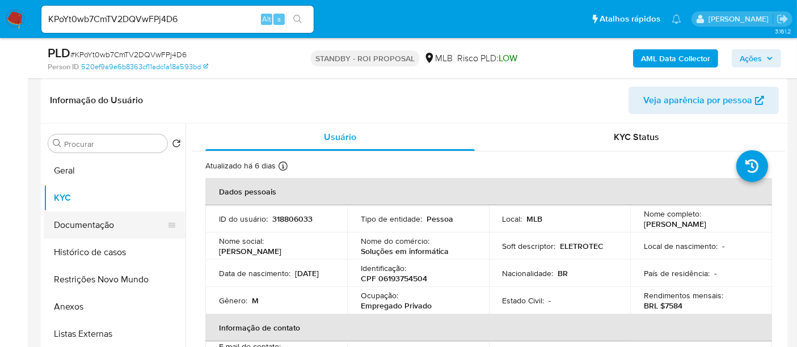
click at [91, 229] on button "Documentação" at bounding box center [110, 225] width 133 height 27
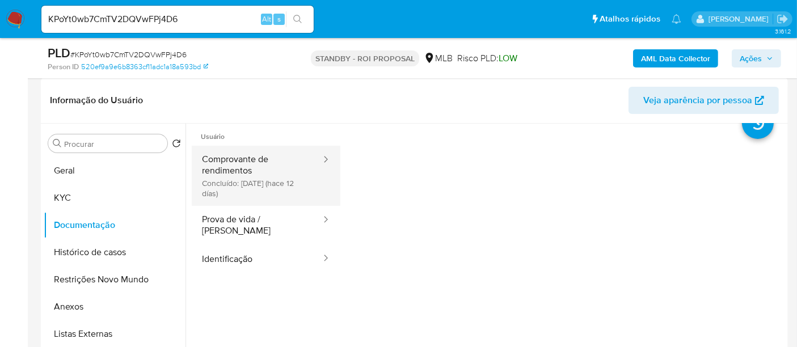
scroll to position [0, 0]
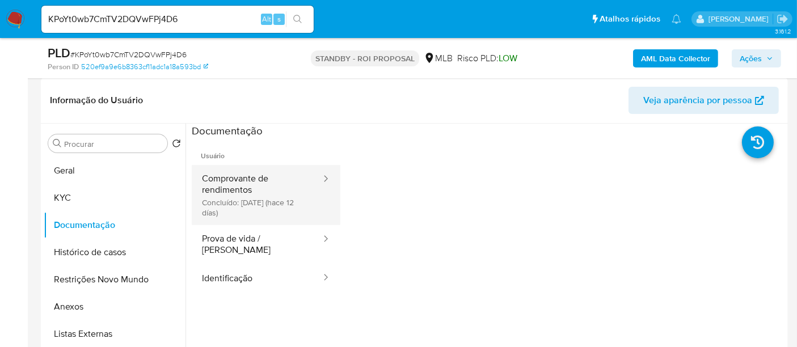
click at [243, 185] on button "Comprovante de rendimentos Concluído: 18/09/2025 (hace 12 días)" at bounding box center [257, 195] width 130 height 60
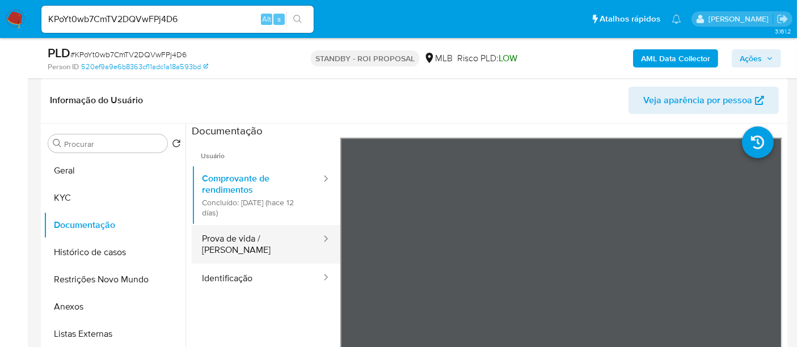
click at [233, 242] on button "Prova de vida / Selfie" at bounding box center [257, 244] width 130 height 39
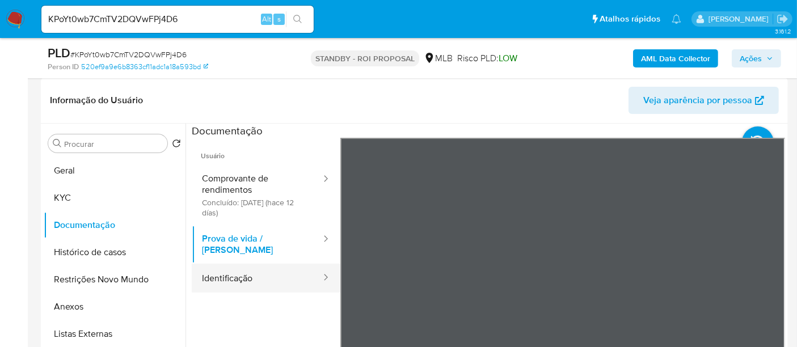
click at [247, 268] on button "Identificação" at bounding box center [257, 278] width 130 height 29
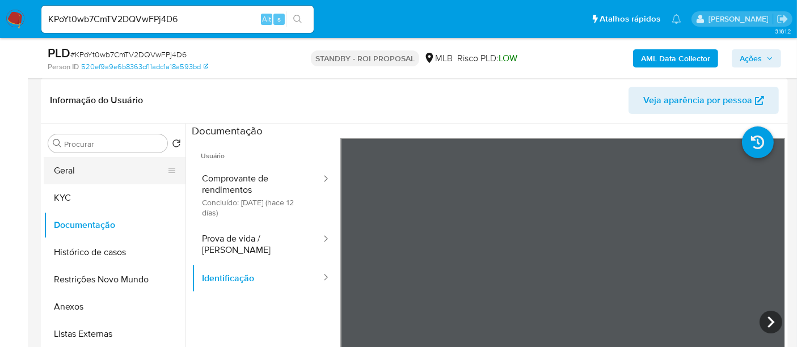
drag, startPoint x: 66, startPoint y: 171, endPoint x: 84, endPoint y: 176, distance: 18.3
click at [66, 171] on button "Geral" at bounding box center [110, 170] width 133 height 27
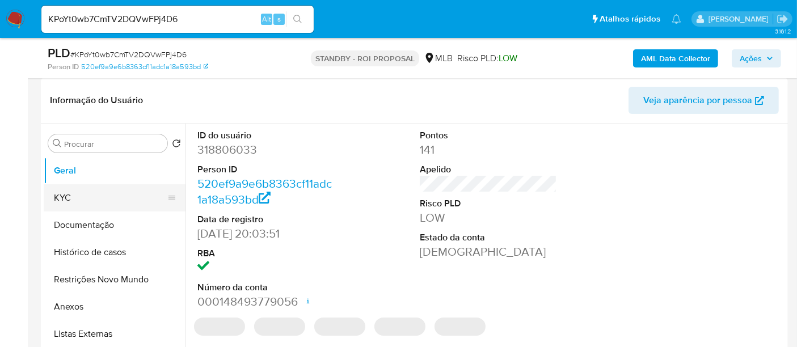
click at [63, 198] on button "KYC" at bounding box center [110, 197] width 133 height 27
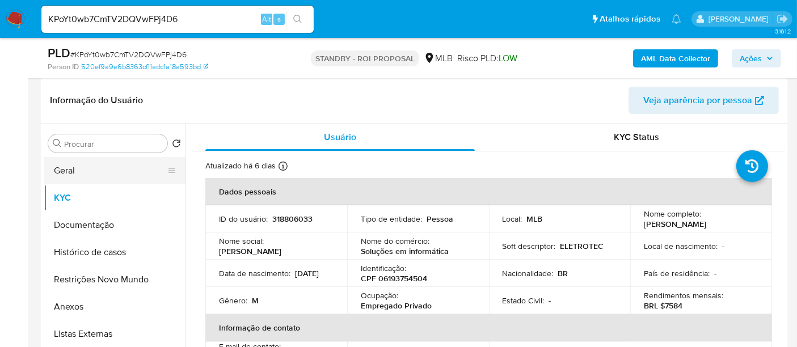
click at [100, 168] on button "Geral" at bounding box center [110, 170] width 133 height 27
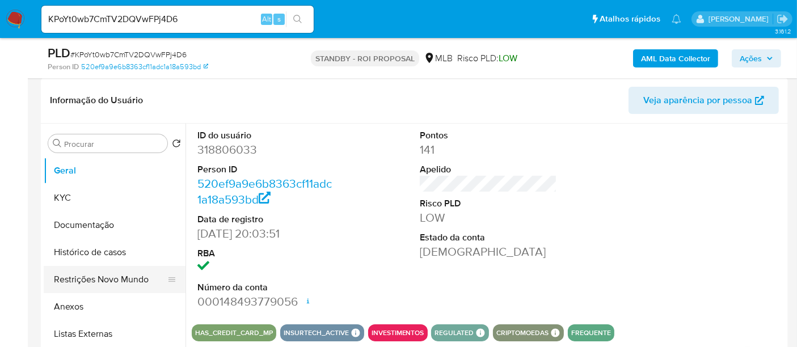
click at [87, 277] on button "Restrições Novo Mundo" at bounding box center [110, 279] width 133 height 27
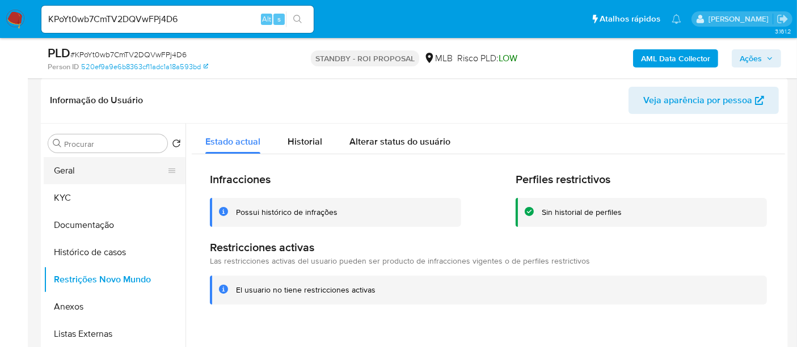
click at [78, 174] on button "Geral" at bounding box center [110, 170] width 133 height 27
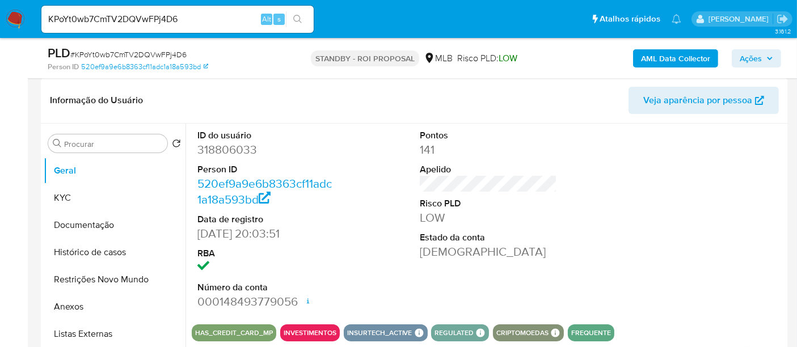
click at [16, 17] on img at bounding box center [15, 19] width 19 height 19
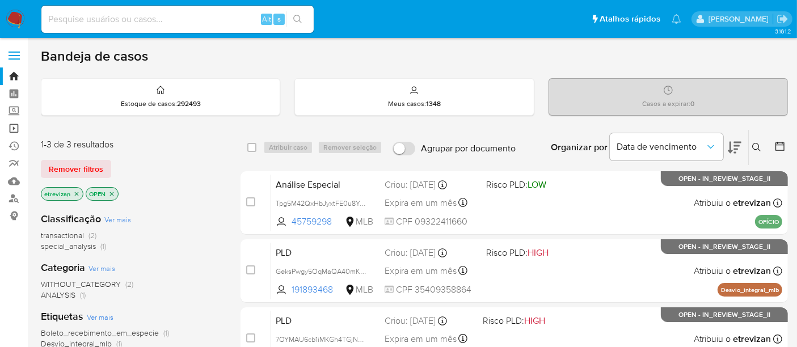
click at [14, 127] on link "Operações em massa" at bounding box center [67, 129] width 135 height 18
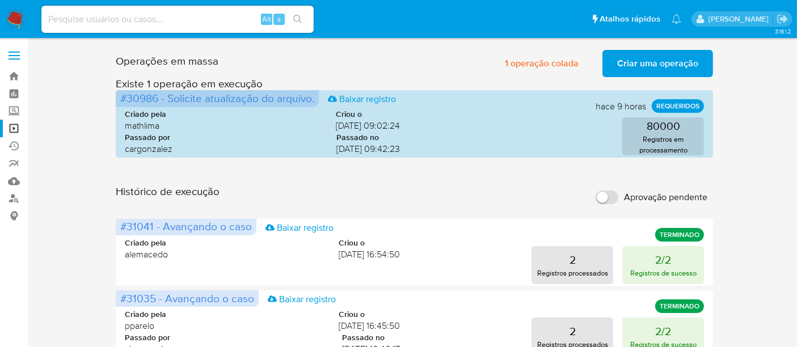
click at [663, 61] on span "Criar uma operação" at bounding box center [657, 63] width 81 height 25
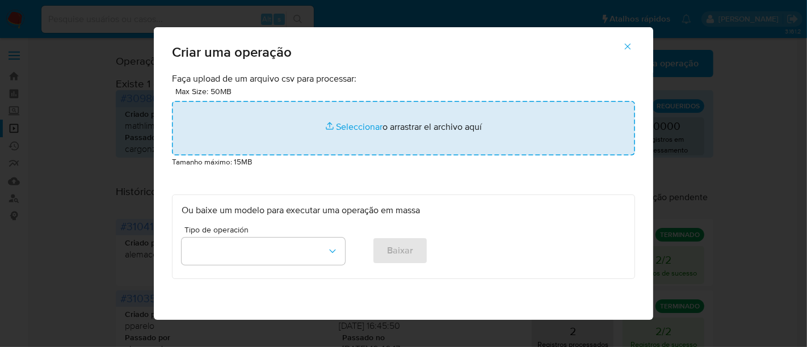
click at [338, 124] on input "file" at bounding box center [403, 128] width 463 height 54
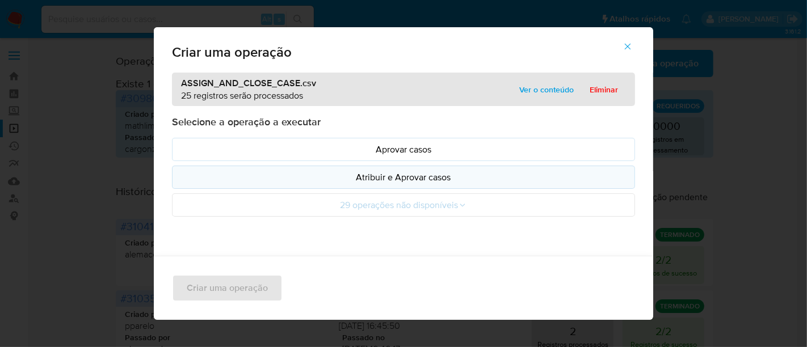
click at [414, 177] on p "Atribuir e Aprovar casos" at bounding box center [404, 177] width 444 height 13
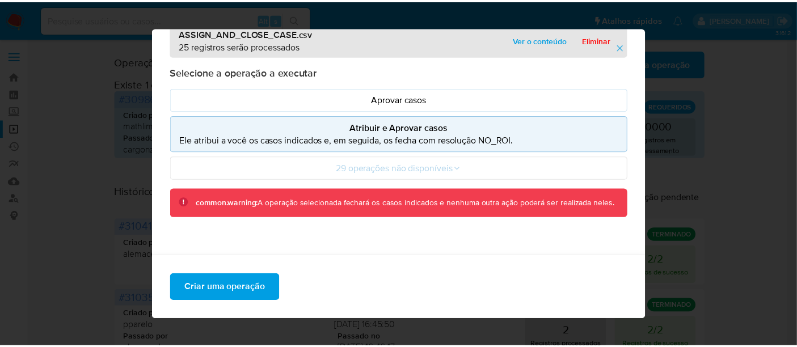
scroll to position [21, 0]
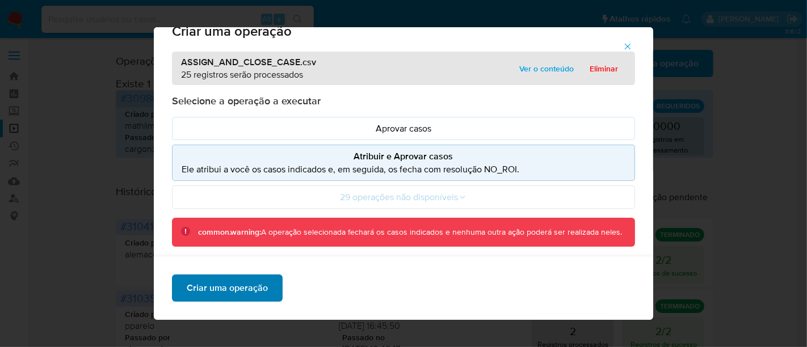
click at [228, 286] on span "Criar uma operação" at bounding box center [227, 288] width 81 height 25
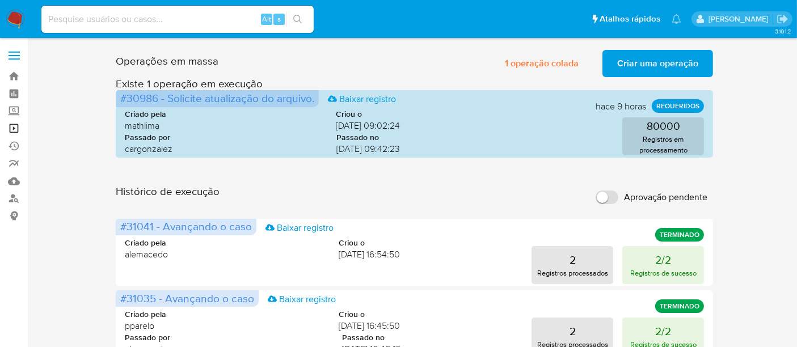
click at [11, 128] on link "Operações em massa" at bounding box center [67, 129] width 135 height 18
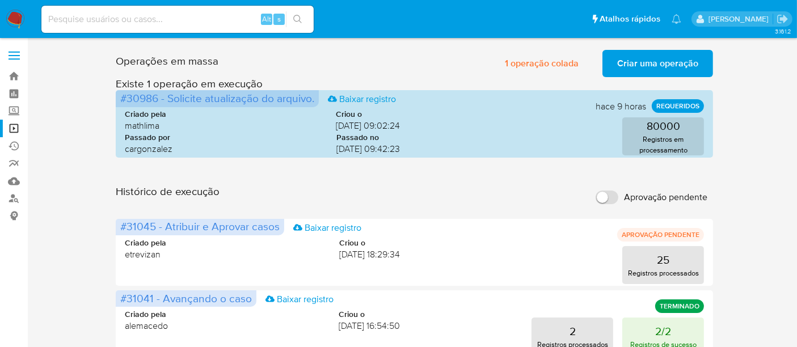
click at [671, 59] on span "Criar uma operação" at bounding box center [657, 63] width 81 height 25
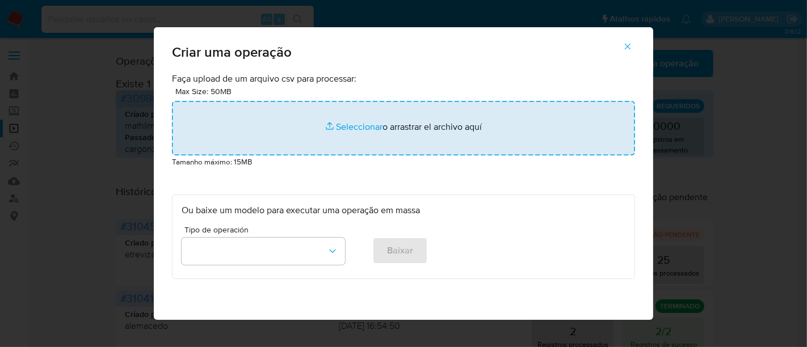
click at [350, 122] on input "file" at bounding box center [403, 128] width 463 height 54
click at [348, 125] on input "file" at bounding box center [403, 128] width 463 height 54
type input "C:\fakepath\ASSIGN_CASE (4).csv"
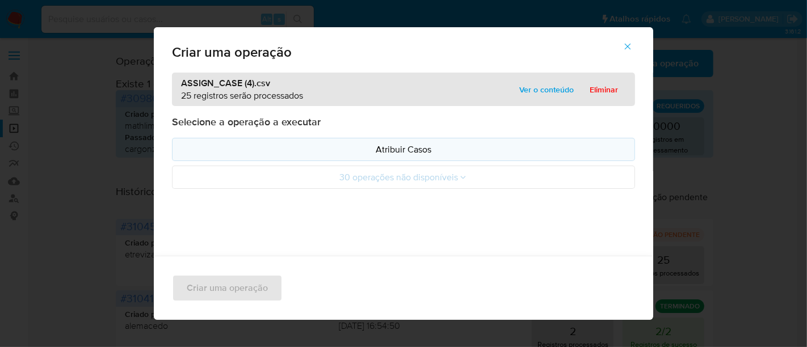
click at [397, 146] on p "Atribuir Casos" at bounding box center [404, 149] width 444 height 13
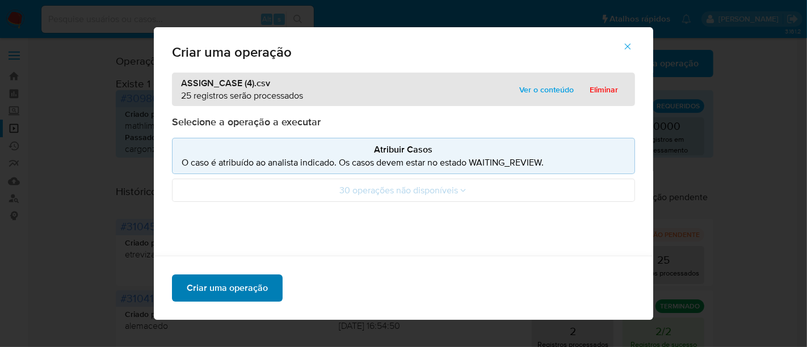
click at [216, 285] on span "Criar uma operação" at bounding box center [227, 288] width 81 height 25
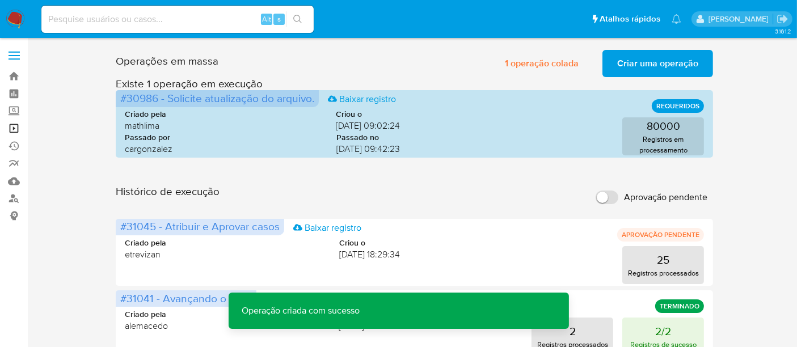
click at [15, 126] on link "Operações em massa" at bounding box center [67, 129] width 135 height 18
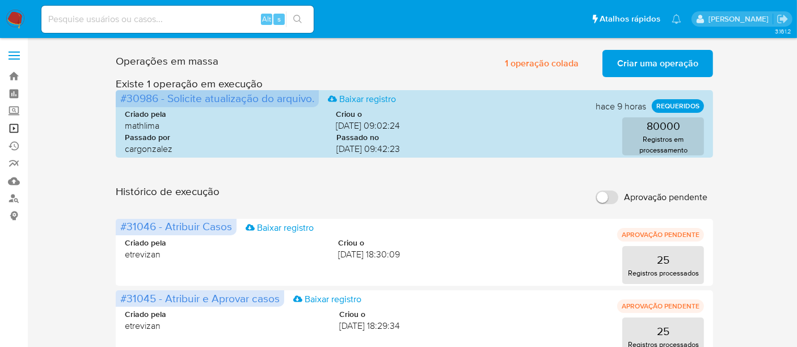
click at [15, 127] on link "Operações em massa" at bounding box center [67, 129] width 135 height 18
click at [11, 127] on link "Operações em massa" at bounding box center [67, 129] width 135 height 18
click at [16, 128] on link "Operações em massa" at bounding box center [67, 129] width 135 height 18
click at [12, 129] on link "Operações em massa" at bounding box center [67, 129] width 135 height 18
